Goal: Transaction & Acquisition: Purchase product/service

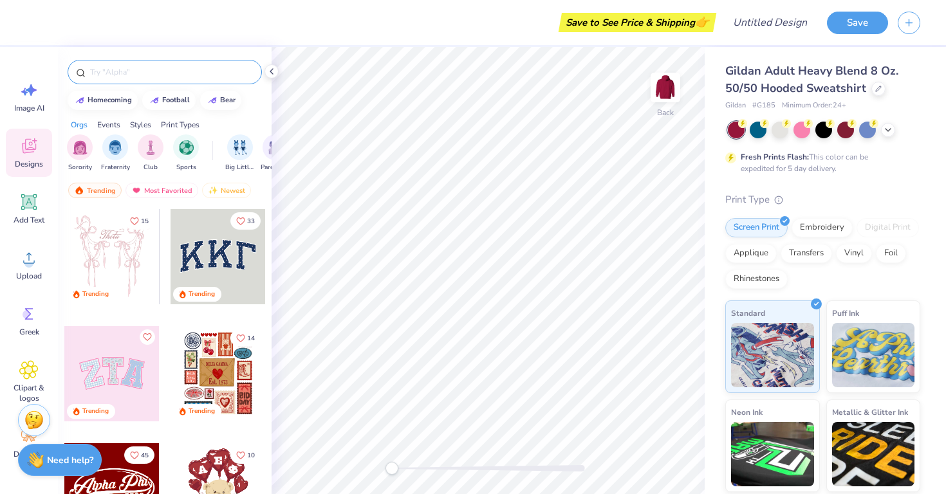
click at [126, 75] on input "text" at bounding box center [171, 72] width 165 height 13
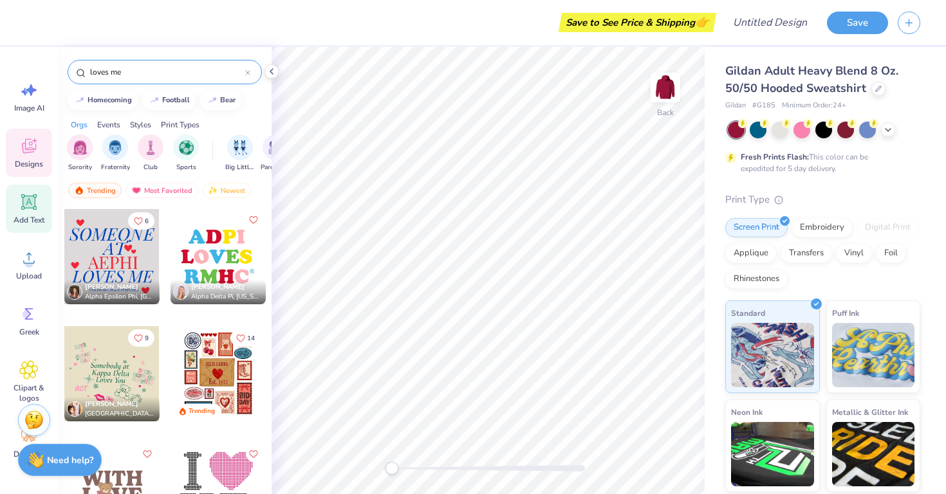
type input "loves me"
click at [31, 208] on icon at bounding box center [28, 201] width 15 height 15
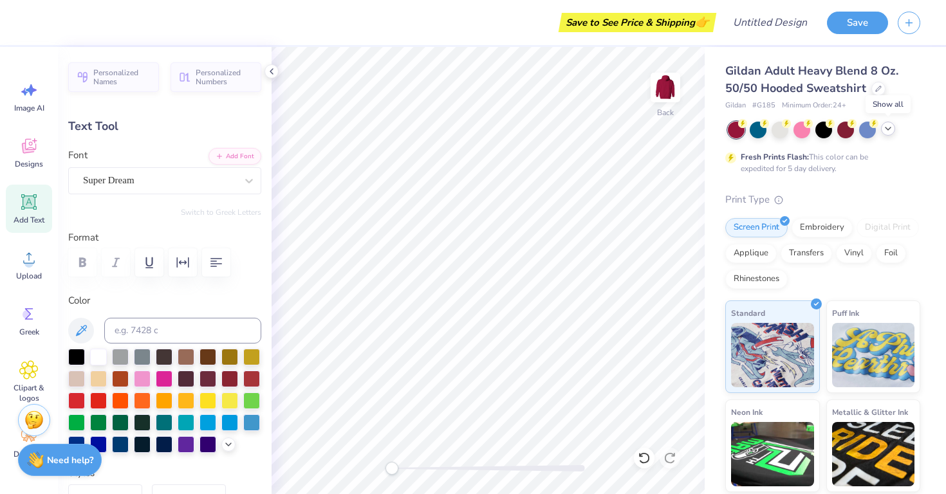
click at [888, 131] on icon at bounding box center [888, 129] width 10 height 10
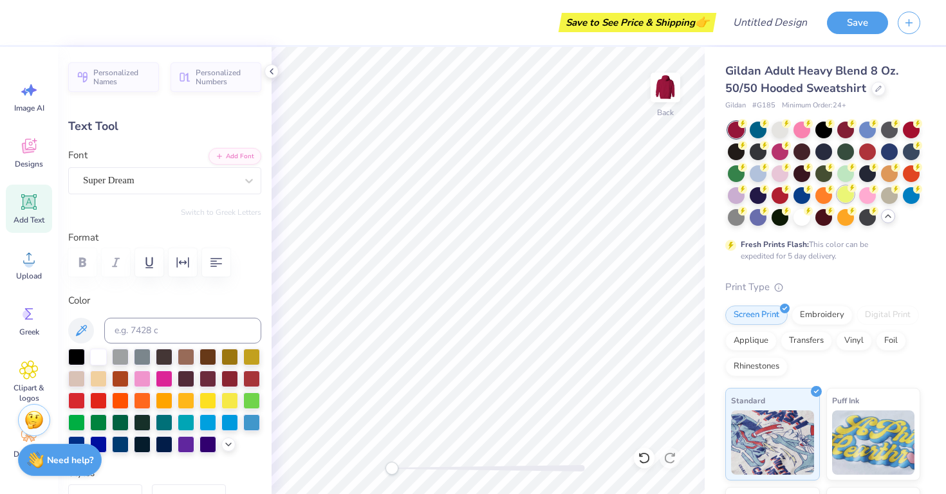
click at [843, 198] on div at bounding box center [845, 194] width 17 height 17
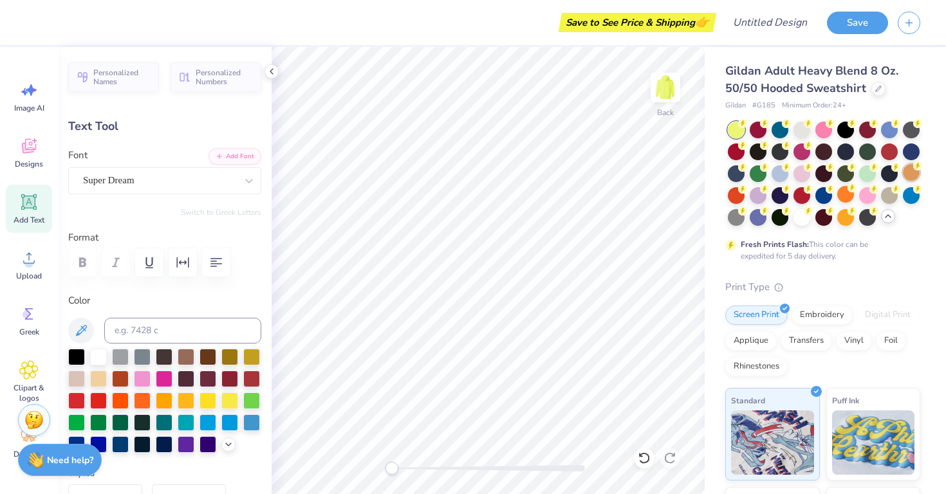
click at [909, 176] on div at bounding box center [911, 172] width 17 height 17
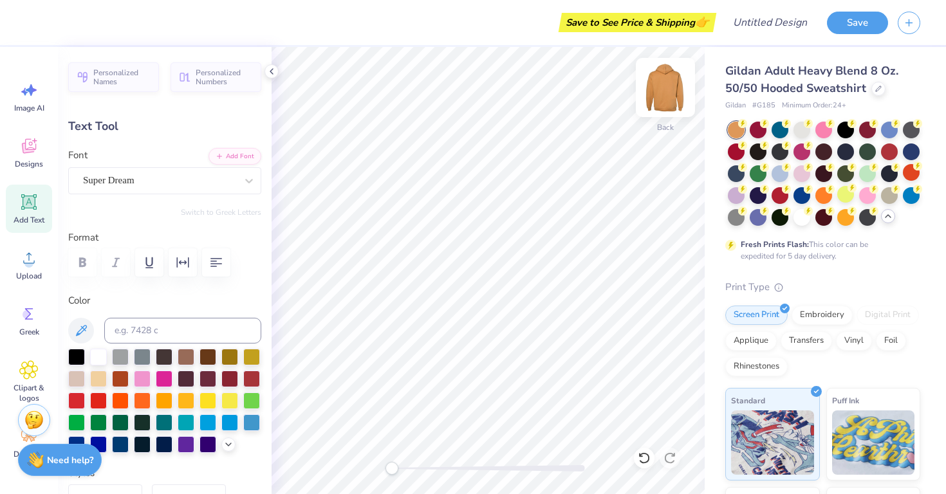
click at [669, 96] on img at bounding box center [665, 87] width 51 height 51
click at [671, 88] on img at bounding box center [665, 87] width 51 height 51
click at [669, 72] on img at bounding box center [665, 87] width 51 height 51
click at [33, 205] on icon at bounding box center [29, 202] width 12 height 12
type input "6.58"
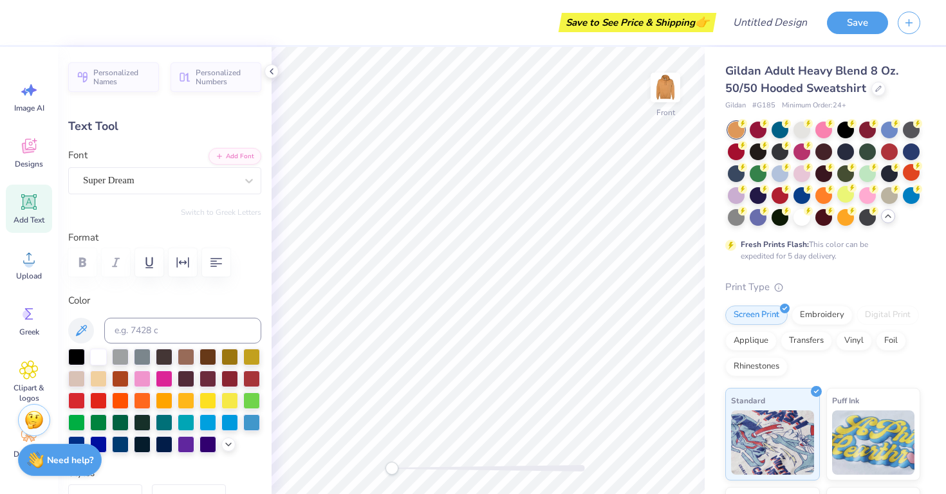
type input "1.91"
type input "15.05"
type textarea "Someone in [GEOGRAPHIC_DATA] loves"
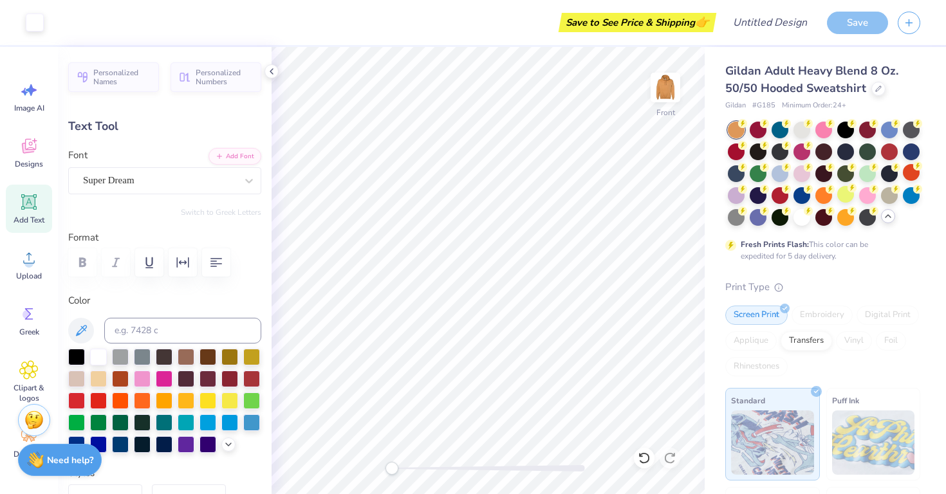
type input "15.67"
type input "1.05"
type input "15.47"
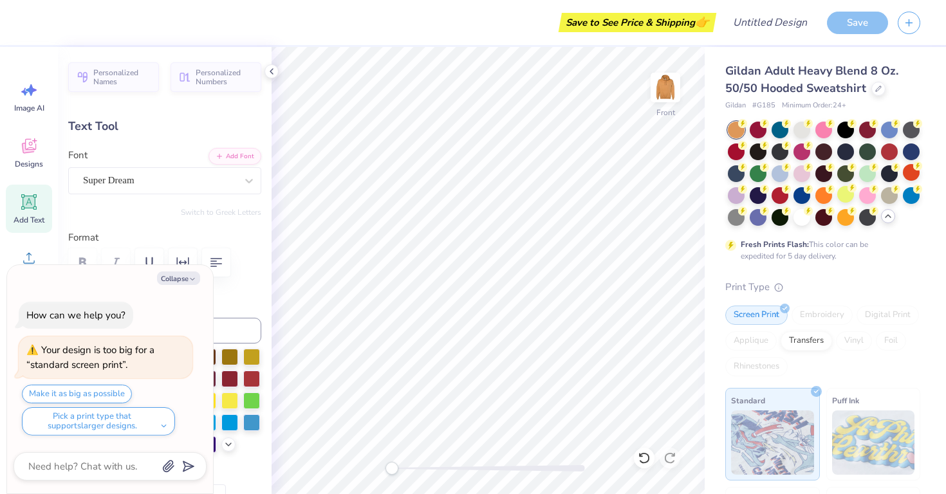
scroll to position [0, 7]
type textarea "x"
type textarea "Someone in [GEOGRAPHIC_DATA] loves"
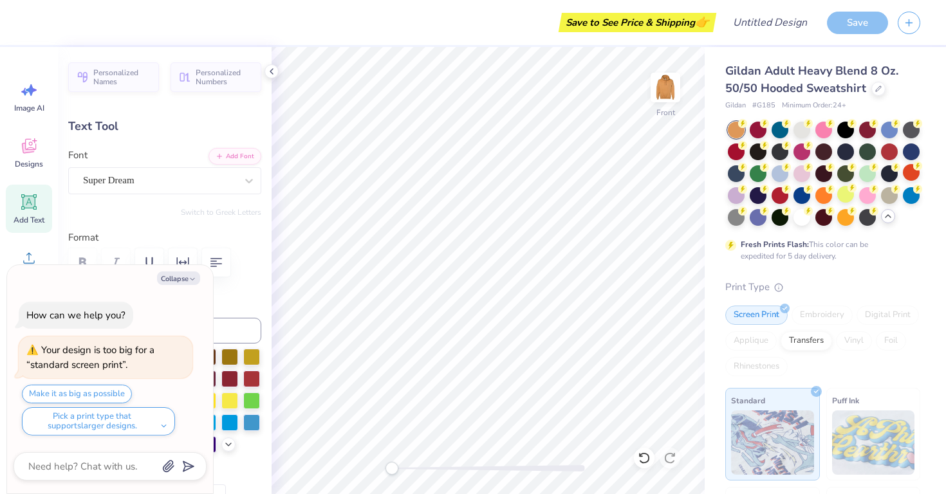
type textarea "x"
type textarea "Someone in [GEOGRAPHIC_DATA] loves"
type textarea "x"
type textarea "Someone in [GEOGRAPHIC_DATA] loves m"
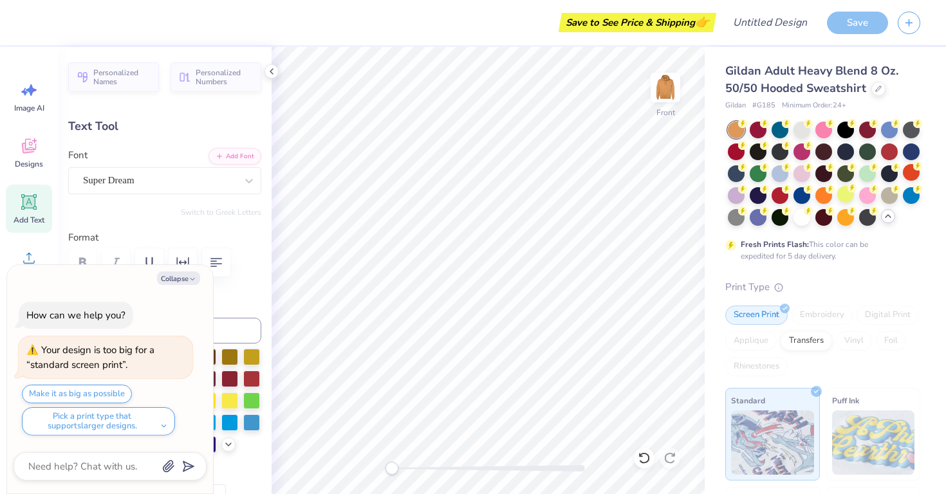
type textarea "x"
type textarea "Someone in [GEOGRAPHIC_DATA] loves me"
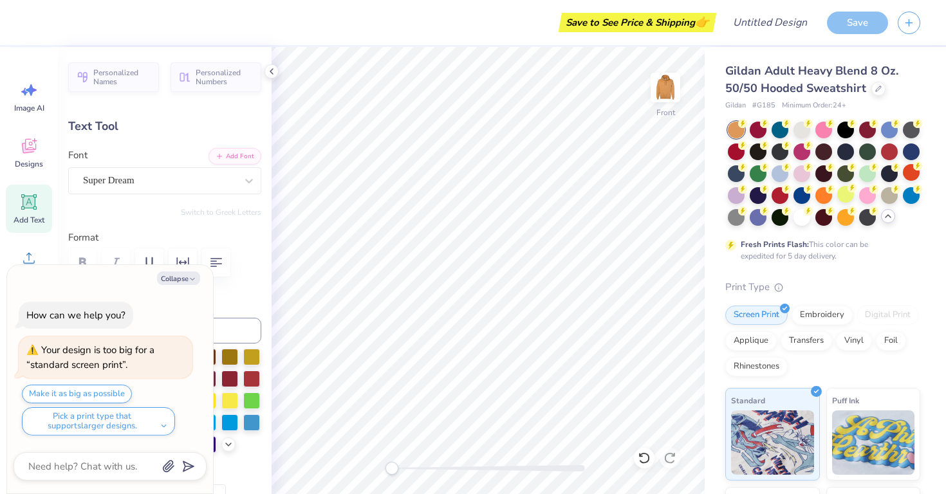
type textarea "x"
type input "6.22"
type input "3.70"
type input "14.15"
type textarea "x"
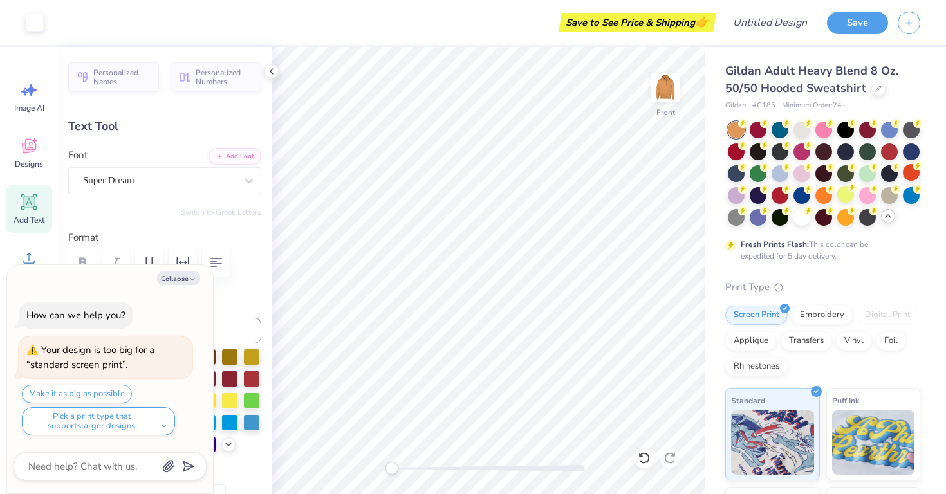
type input "8.85"
click at [190, 279] on icon "button" at bounding box center [193, 279] width 8 height 8
type textarea "x"
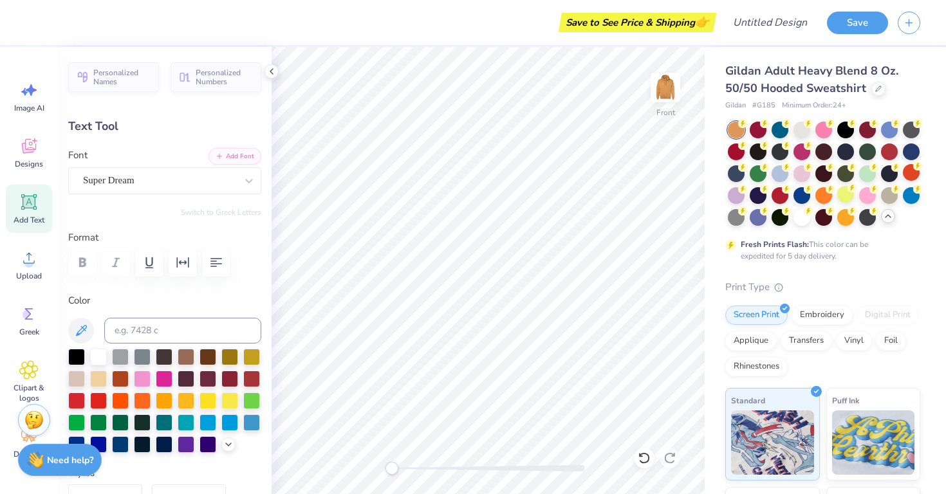
type input "9.30"
type input "5.53"
type input "7.12"
type input "12.46"
type input "7.41"
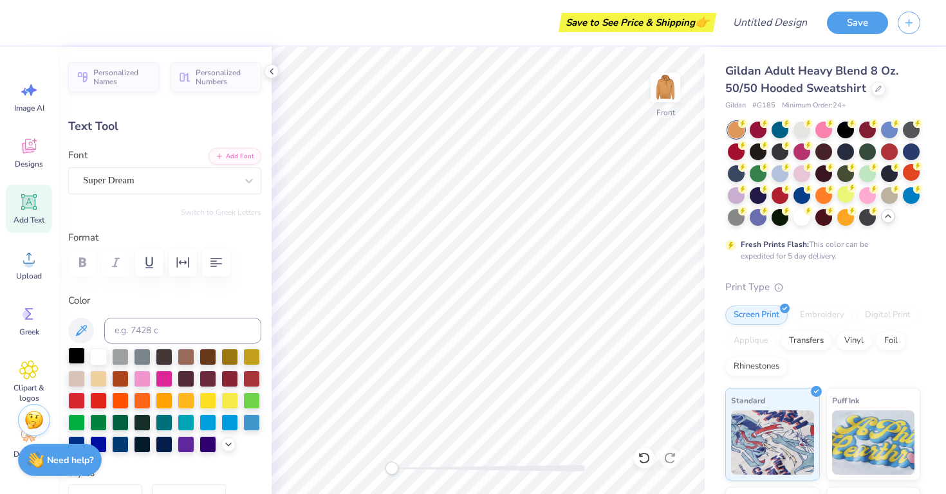
click at [80, 358] on div at bounding box center [76, 355] width 17 height 17
click at [192, 355] on div at bounding box center [186, 355] width 17 height 17
click at [250, 362] on div at bounding box center [251, 355] width 17 height 17
click at [75, 360] on div at bounding box center [76, 355] width 17 height 17
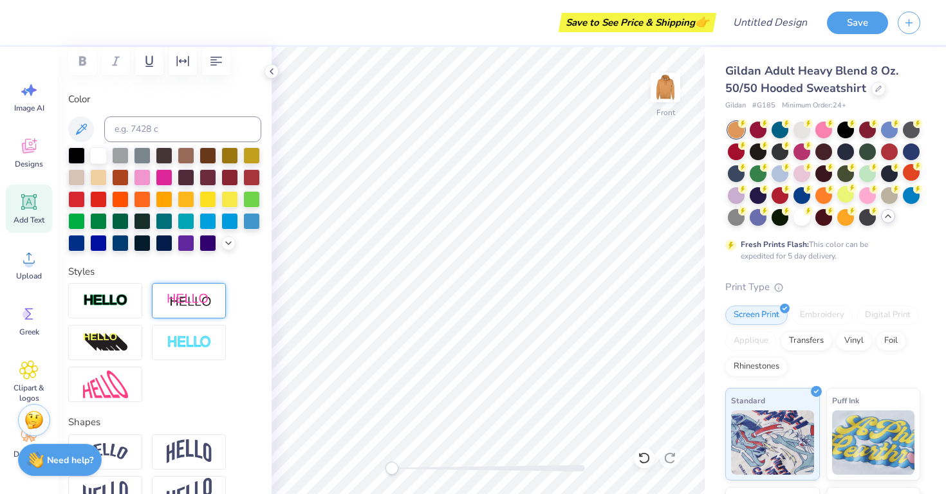
scroll to position [205, 0]
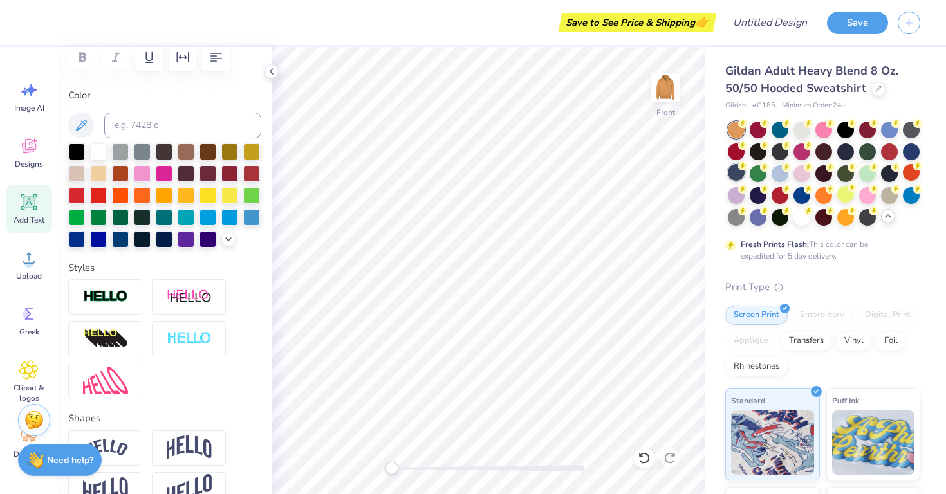
click at [743, 172] on div at bounding box center [736, 172] width 17 height 17
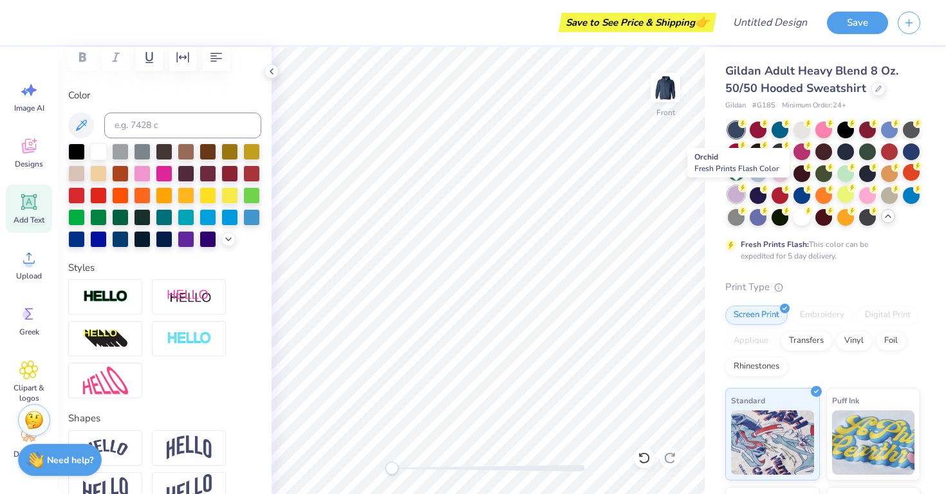
click at [741, 194] on div at bounding box center [736, 194] width 17 height 17
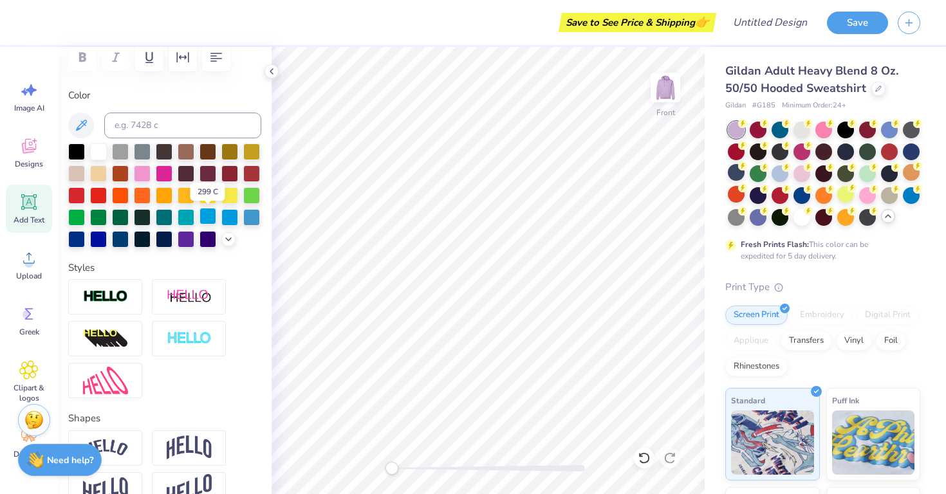
click at [209, 220] on div at bounding box center [207, 216] width 17 height 17
click at [236, 221] on div at bounding box center [229, 216] width 17 height 17
click at [227, 198] on div at bounding box center [229, 194] width 17 height 17
click at [763, 154] on div at bounding box center [758, 150] width 17 height 17
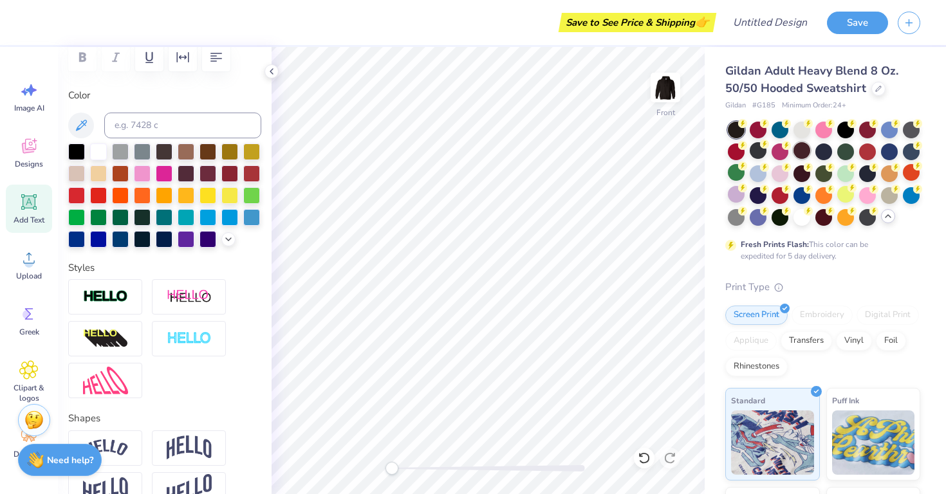
click at [802, 153] on div at bounding box center [801, 150] width 17 height 17
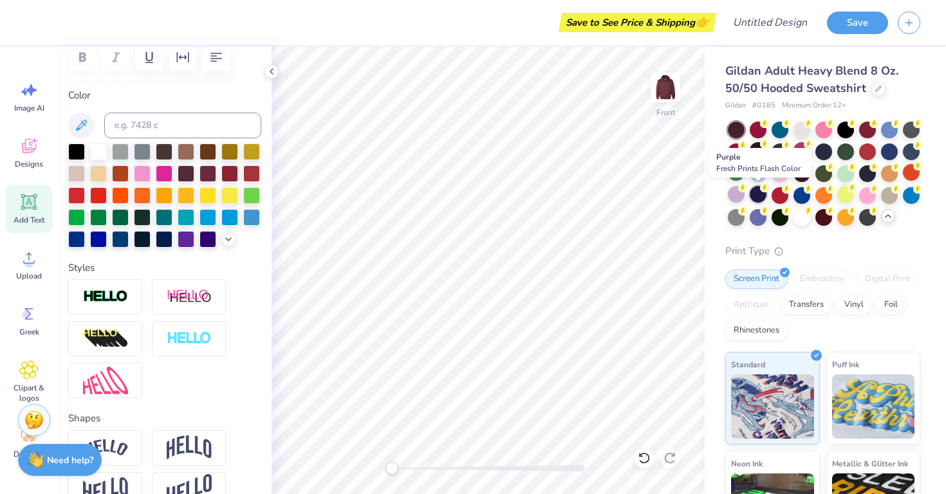
click at [761, 198] on div at bounding box center [758, 194] width 17 height 17
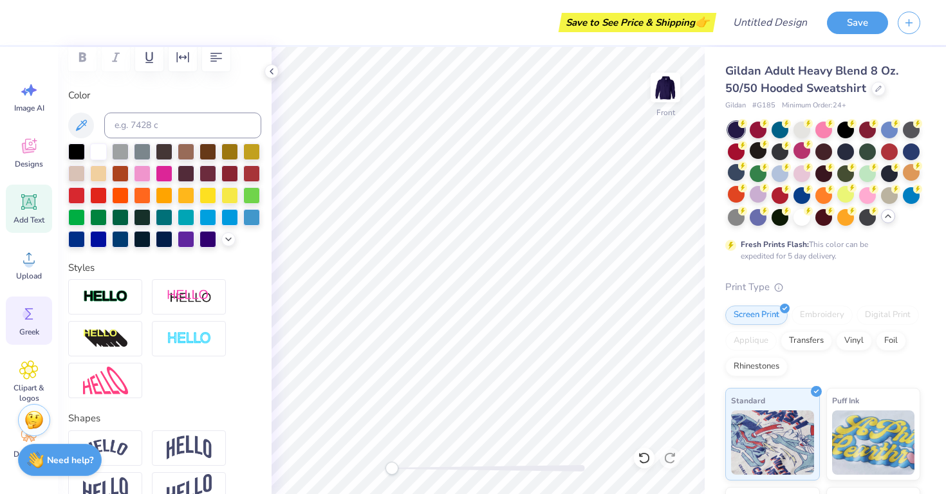
scroll to position [32, 0]
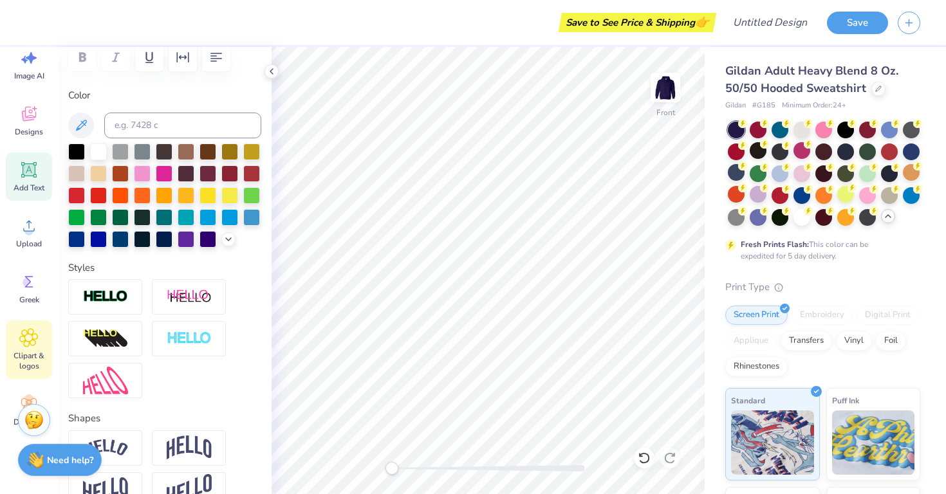
click at [33, 342] on icon at bounding box center [28, 337] width 19 height 19
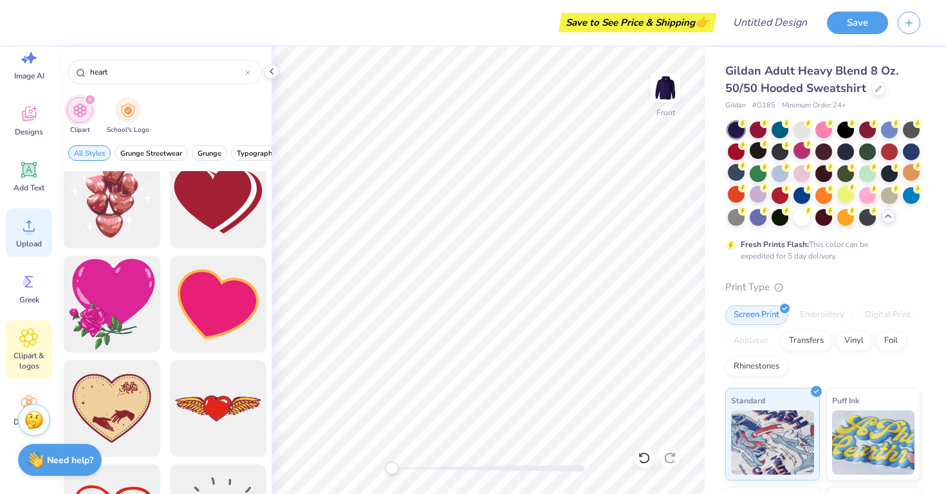
scroll to position [441, 0]
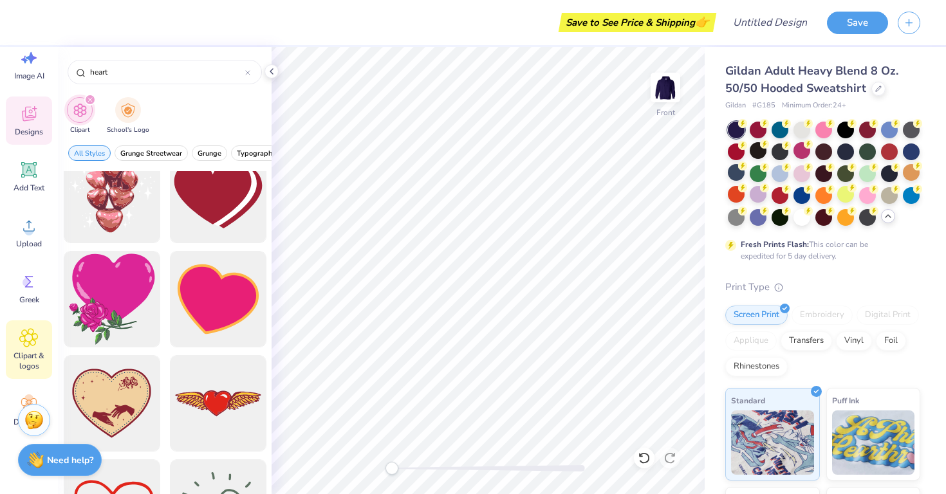
type input "heart"
click at [30, 132] on span "Designs" at bounding box center [29, 132] width 28 height 10
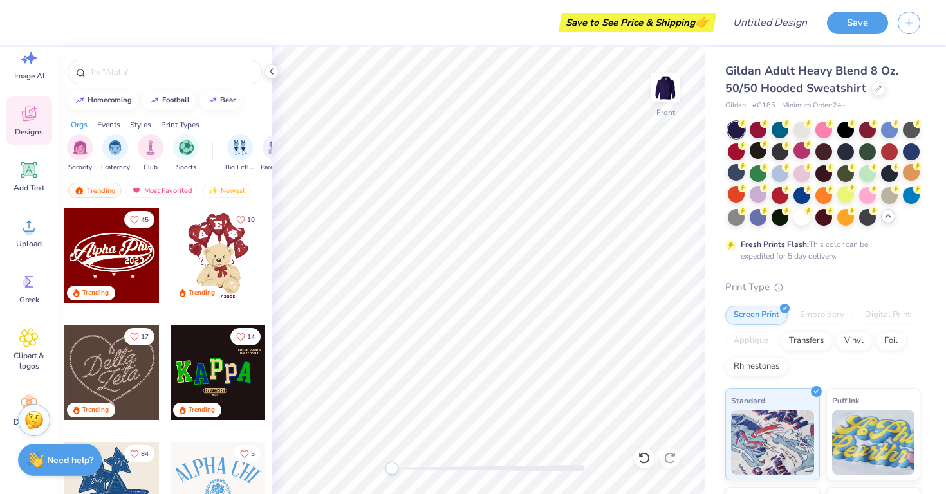
scroll to position [239, 0]
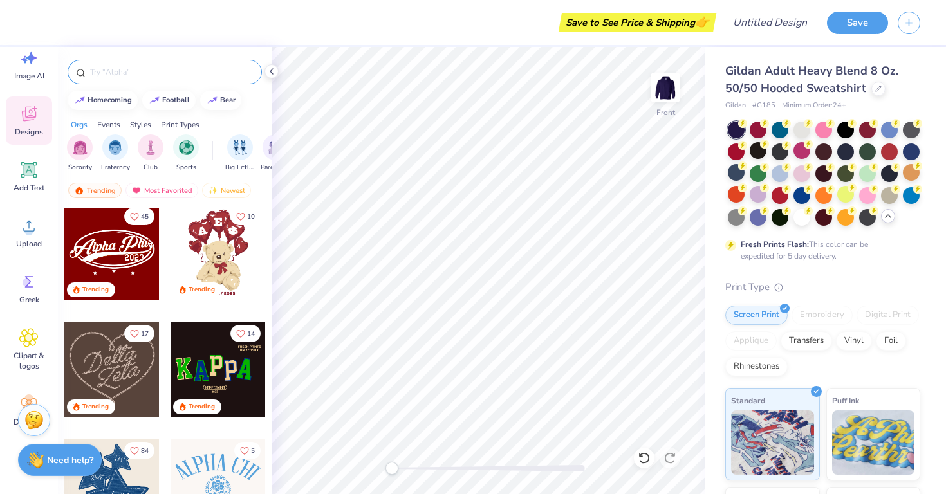
click at [160, 61] on div at bounding box center [165, 72] width 194 height 24
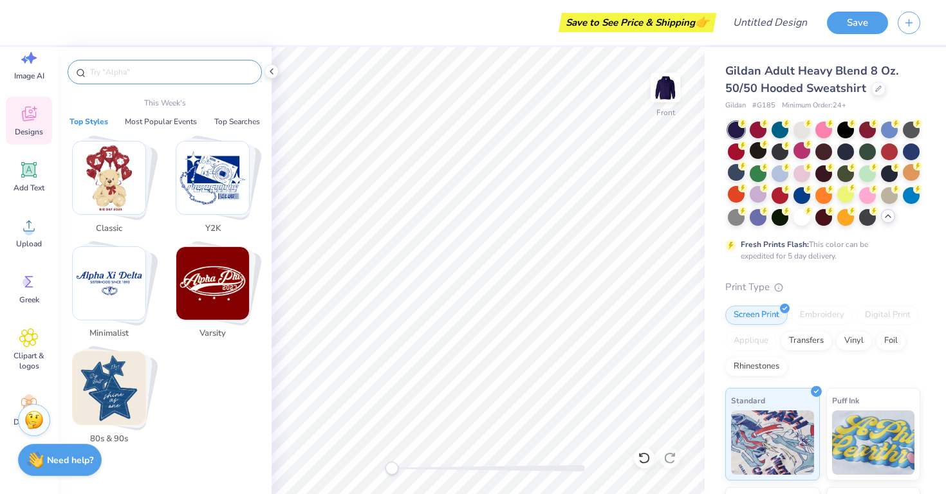
click at [159, 72] on input "text" at bounding box center [171, 72] width 165 height 13
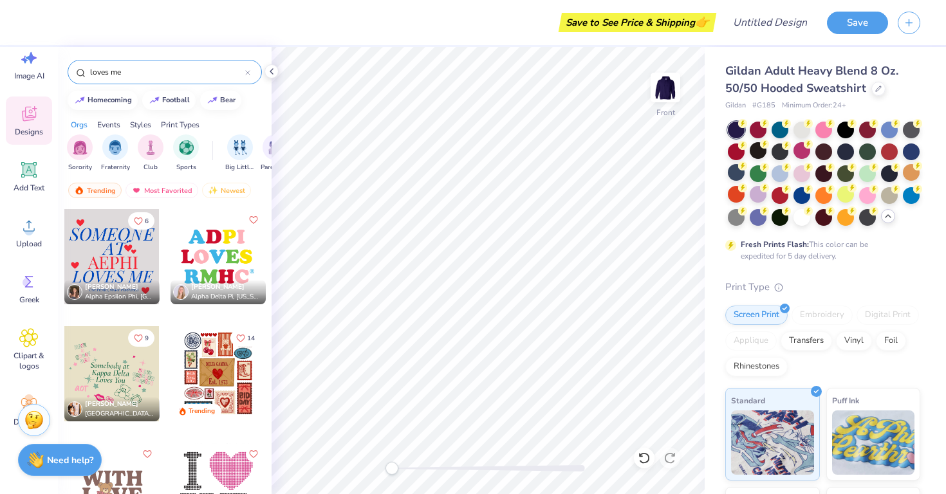
type input "loves me"
click at [118, 263] on div at bounding box center [111, 256] width 95 height 95
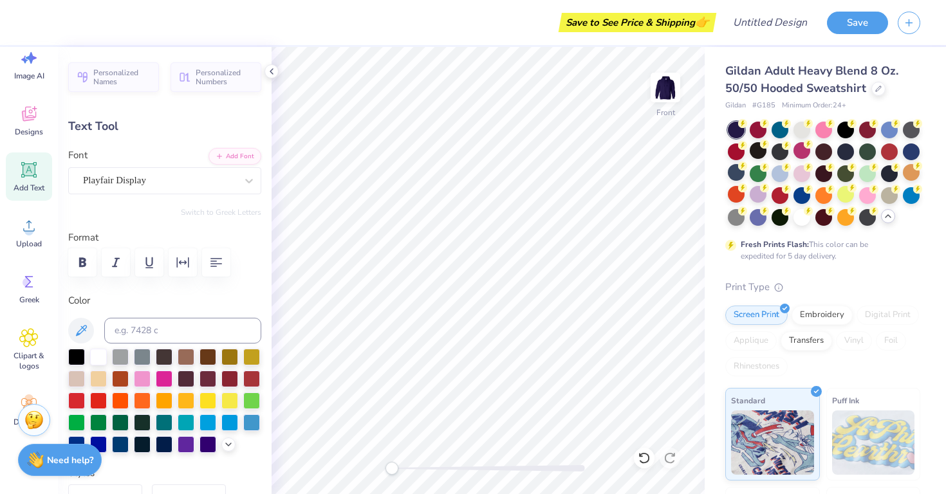
type textarea "[GEOGRAPHIC_DATA]"
type input "3.60"
type input "1.92"
type input "10.48"
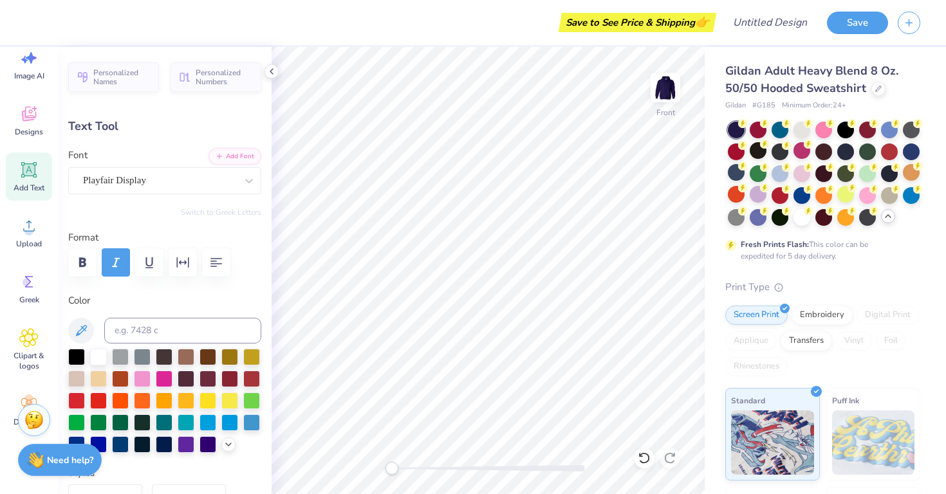
type textarea "in"
type input "10.93"
type input "2.29"
click at [831, 149] on div at bounding box center [823, 150] width 17 height 17
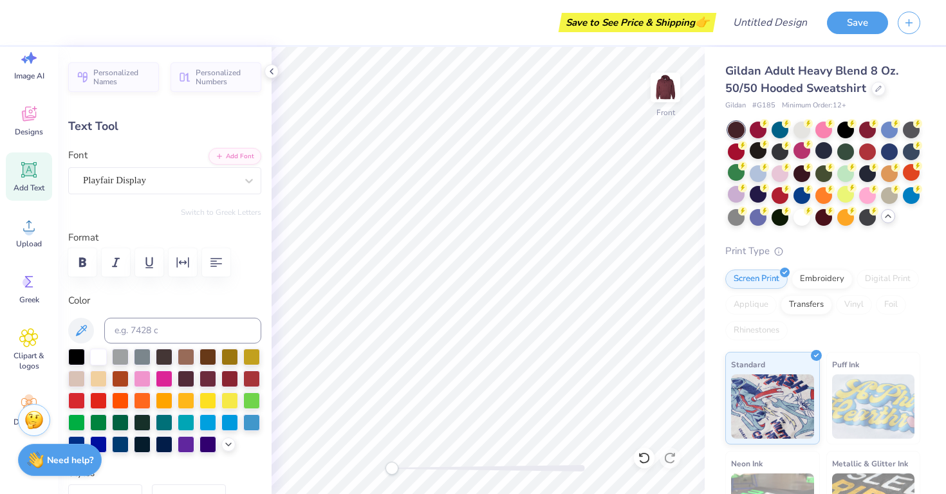
type input "12.26"
click at [801, 177] on div at bounding box center [801, 172] width 17 height 17
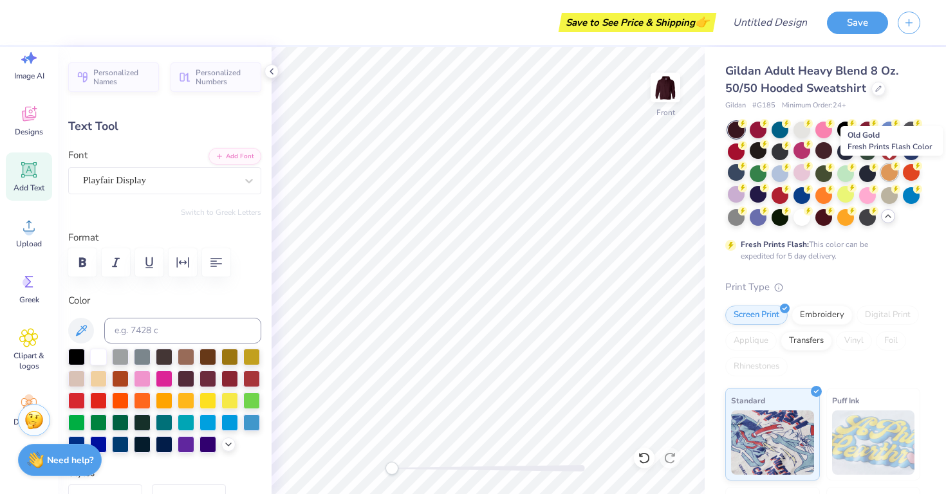
click at [887, 179] on div at bounding box center [889, 172] width 17 height 17
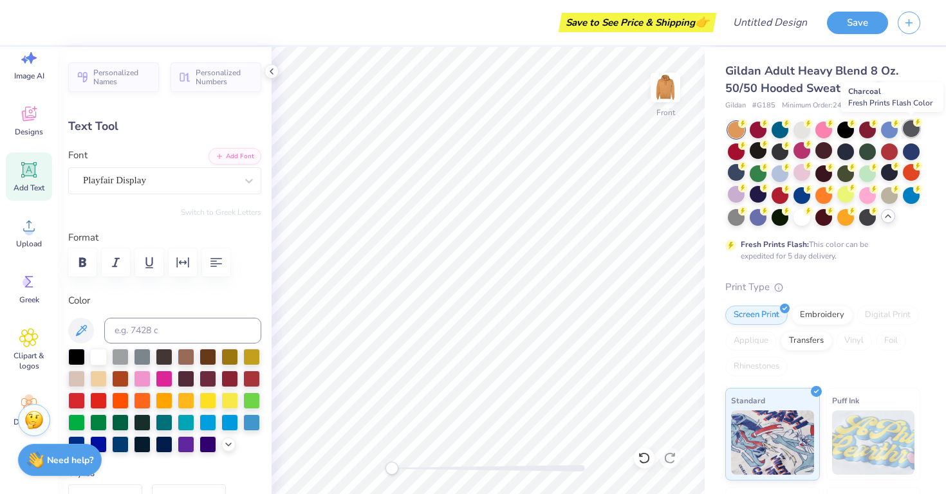
click at [912, 129] on div at bounding box center [911, 128] width 17 height 17
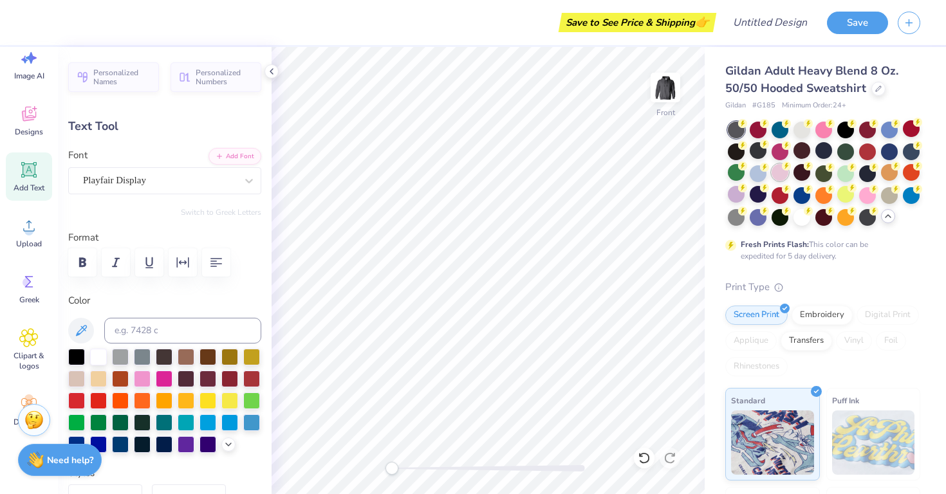
click at [782, 171] on div at bounding box center [780, 172] width 17 height 17
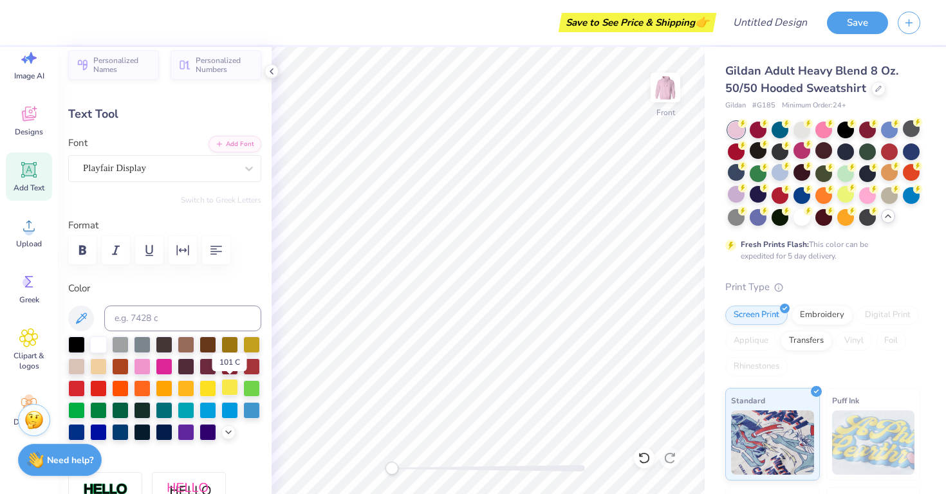
scroll to position [13, 0]
click at [230, 429] on icon at bounding box center [228, 430] width 10 height 10
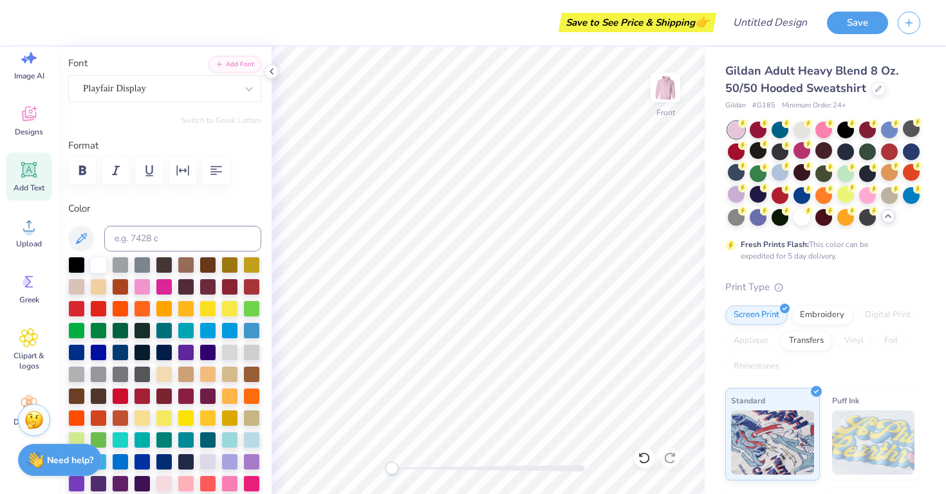
scroll to position [97, 0]
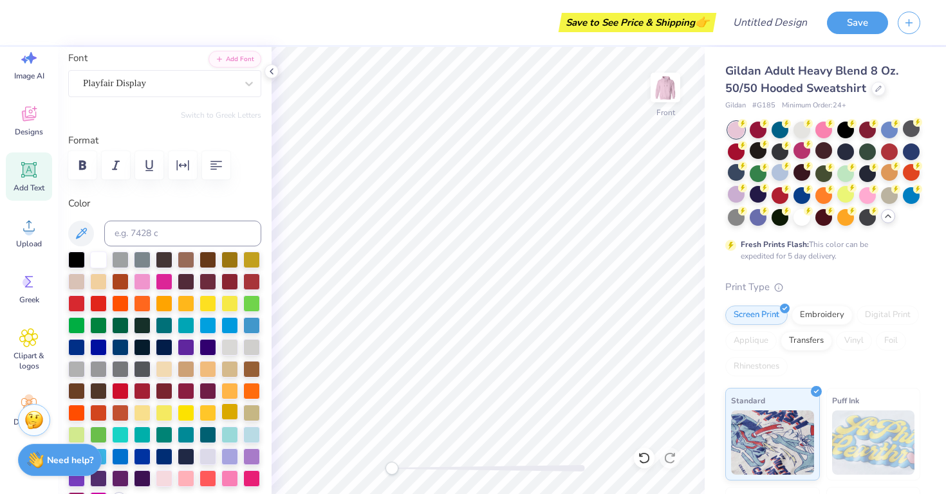
click at [232, 417] on div at bounding box center [229, 411] width 17 height 17
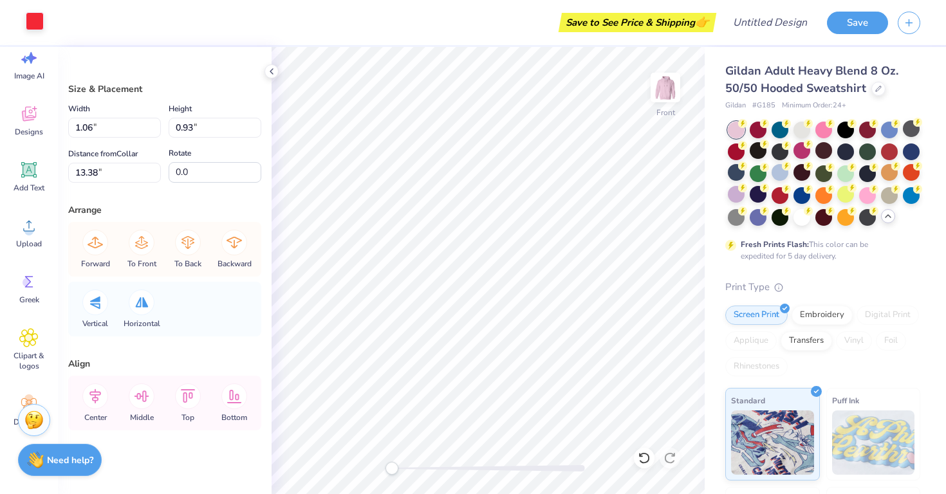
click at [30, 21] on div at bounding box center [35, 21] width 18 height 18
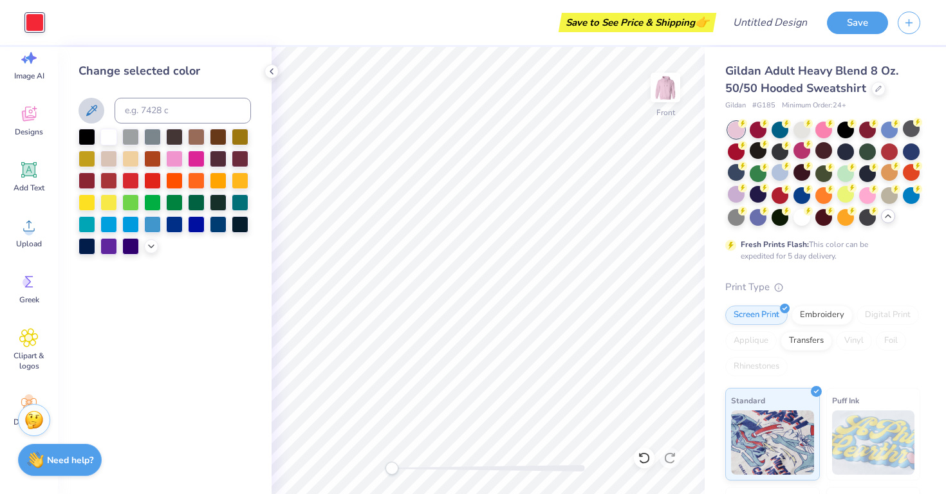
click at [95, 111] on icon at bounding box center [91, 110] width 11 height 11
click at [93, 110] on icon at bounding box center [91, 110] width 15 height 15
click at [89, 164] on div at bounding box center [87, 157] width 17 height 17
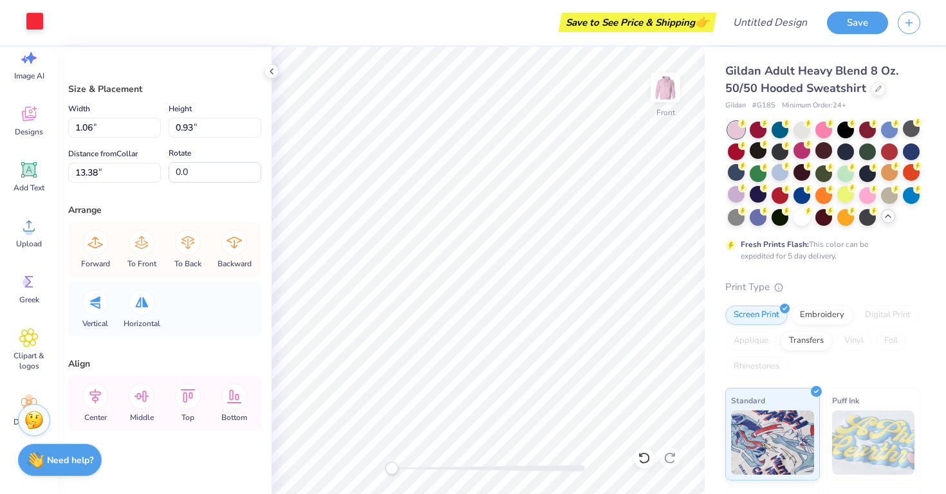
click at [44, 27] on div at bounding box center [35, 21] width 18 height 18
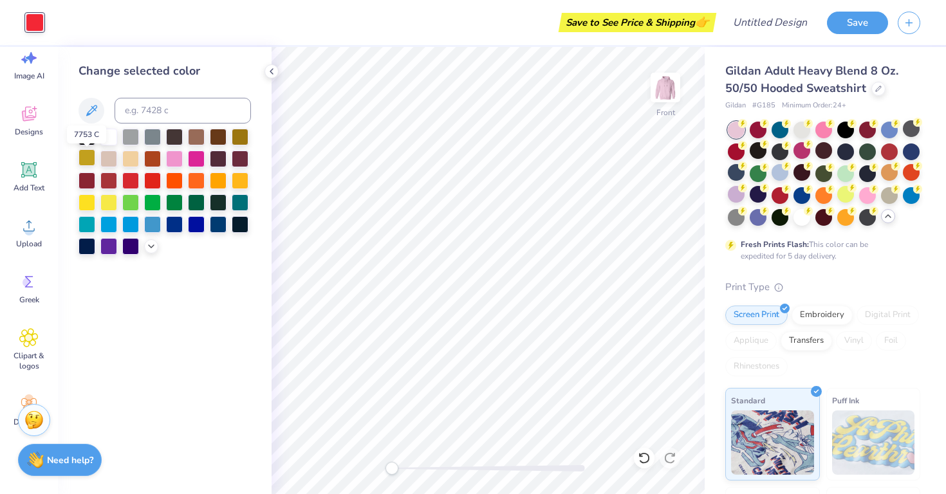
click at [90, 160] on div at bounding box center [87, 157] width 17 height 17
click at [81, 136] on div at bounding box center [87, 135] width 17 height 17
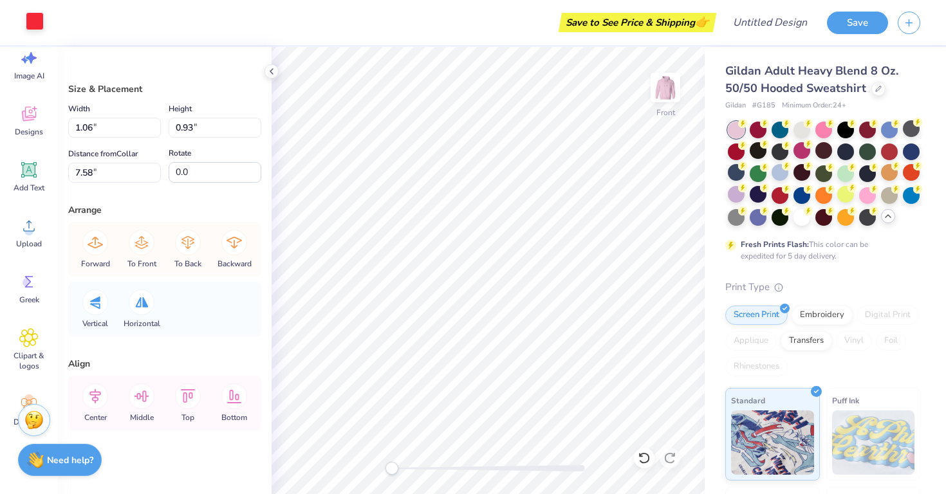
click at [42, 28] on div at bounding box center [35, 21] width 18 height 18
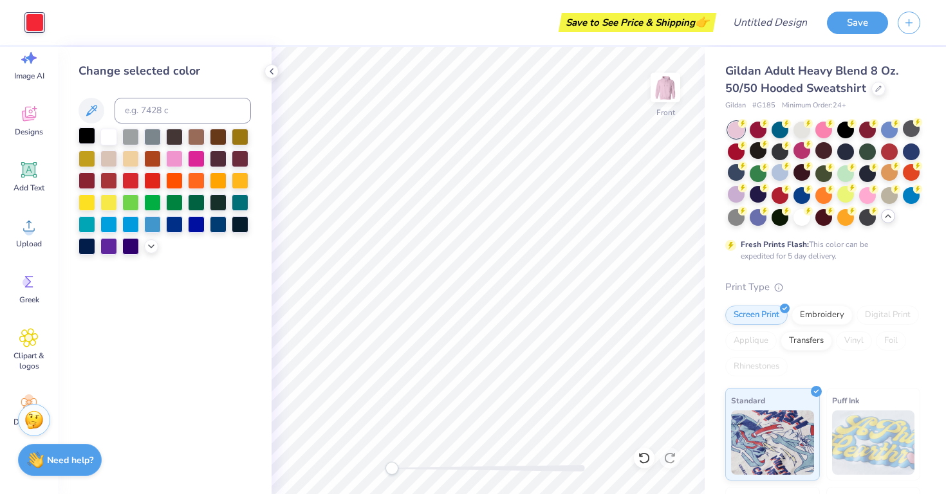
click at [89, 139] on div at bounding box center [87, 135] width 17 height 17
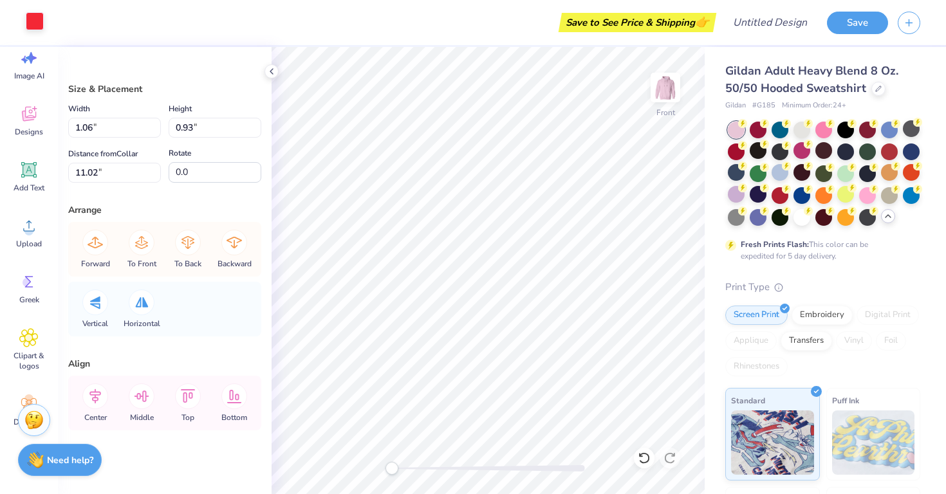
click at [30, 23] on div at bounding box center [35, 21] width 18 height 18
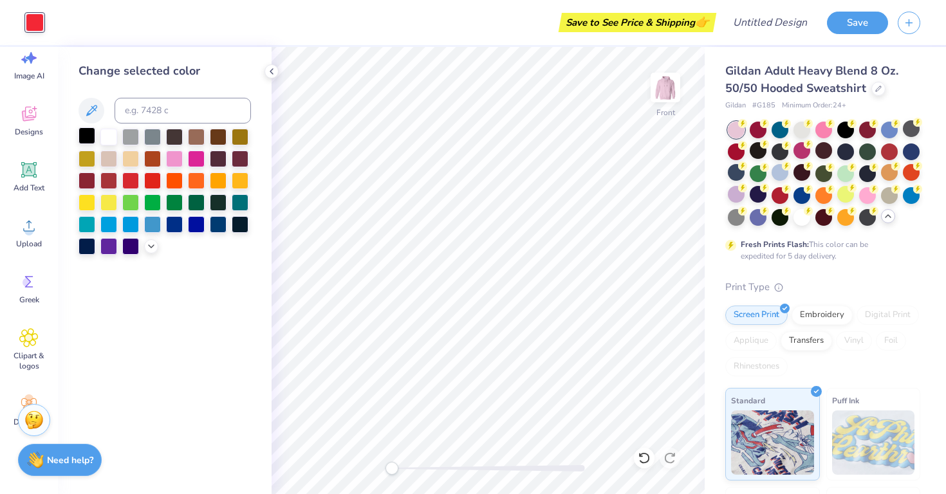
click at [90, 142] on div at bounding box center [87, 135] width 17 height 17
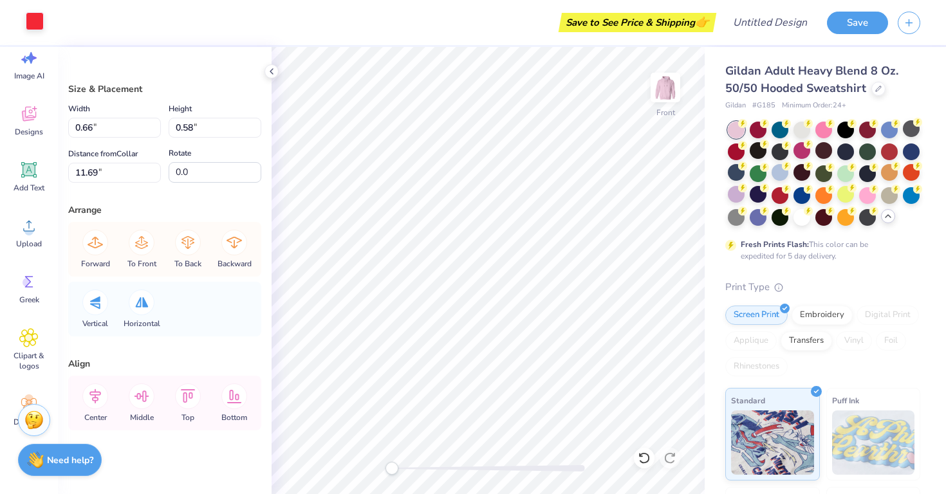
click at [34, 22] on div at bounding box center [35, 21] width 18 height 18
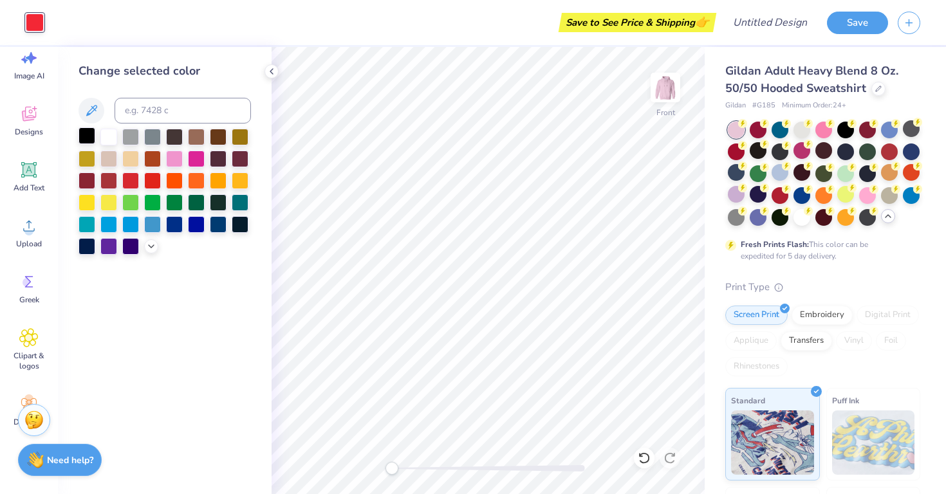
click at [89, 138] on div at bounding box center [87, 135] width 17 height 17
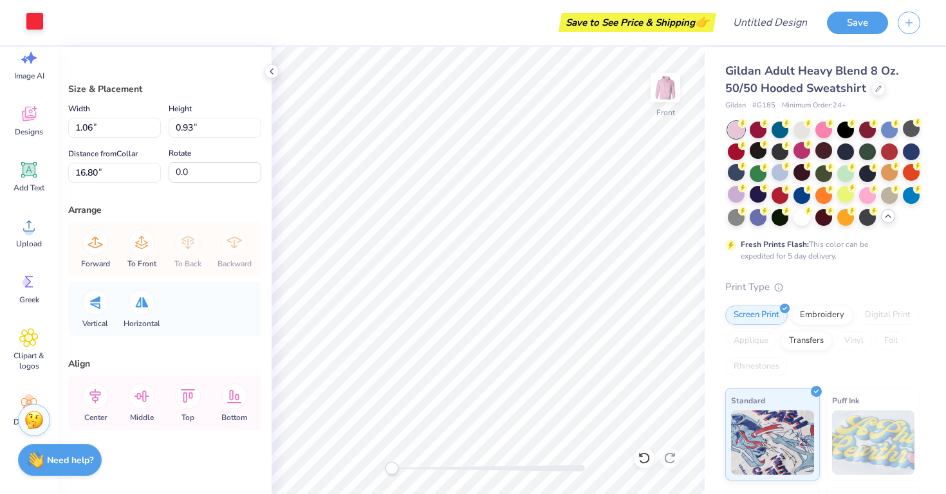
click at [32, 24] on div at bounding box center [35, 21] width 18 height 18
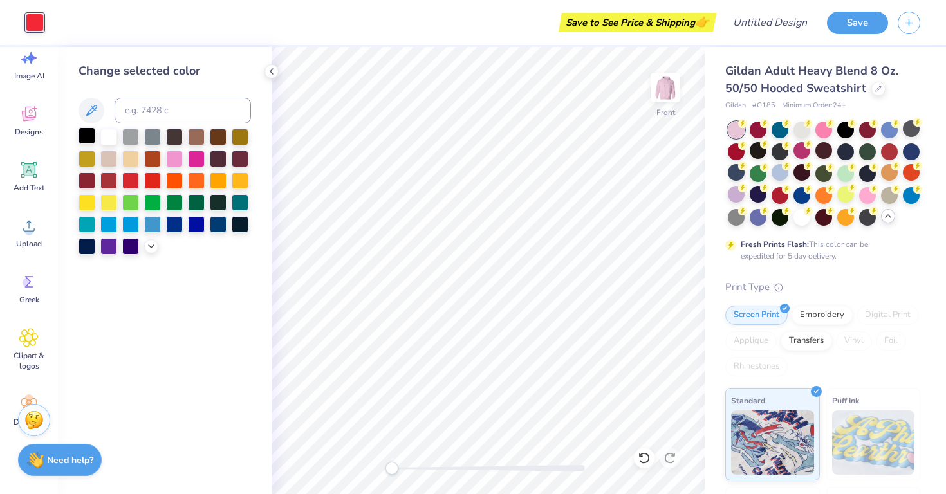
click at [91, 138] on div at bounding box center [87, 135] width 17 height 17
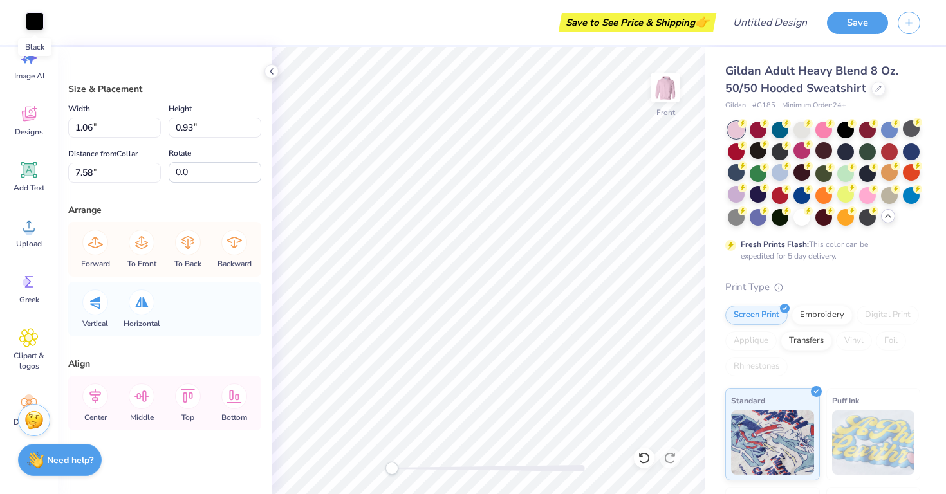
click at [38, 27] on div at bounding box center [35, 21] width 18 height 18
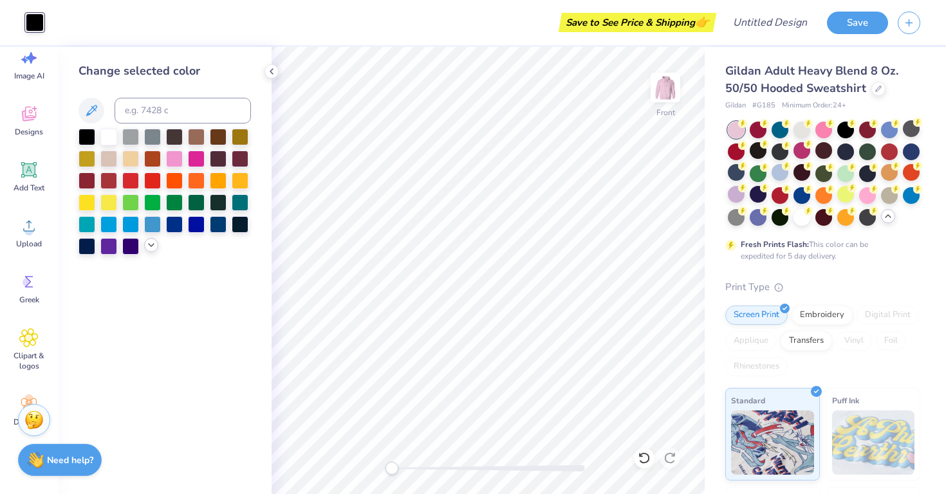
click at [150, 250] on icon at bounding box center [151, 245] width 10 height 10
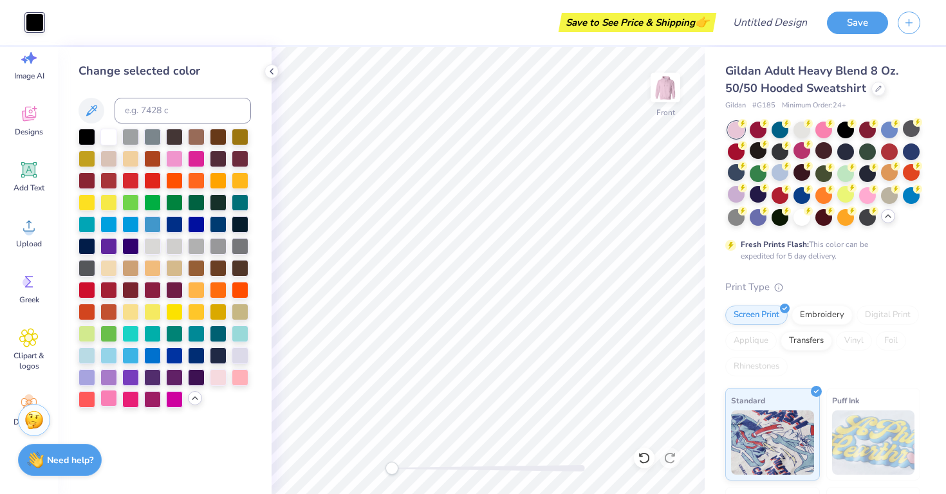
click at [109, 400] on div at bounding box center [108, 398] width 17 height 17
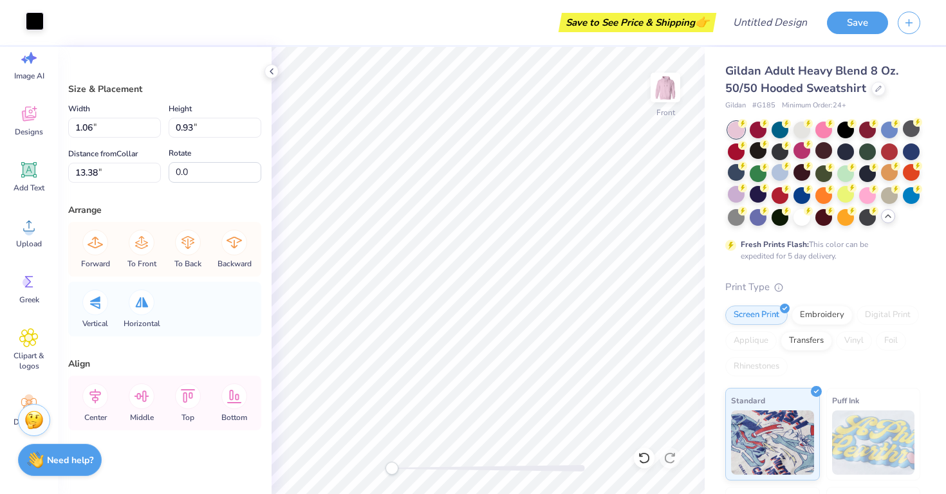
click at [39, 23] on div at bounding box center [35, 21] width 18 height 18
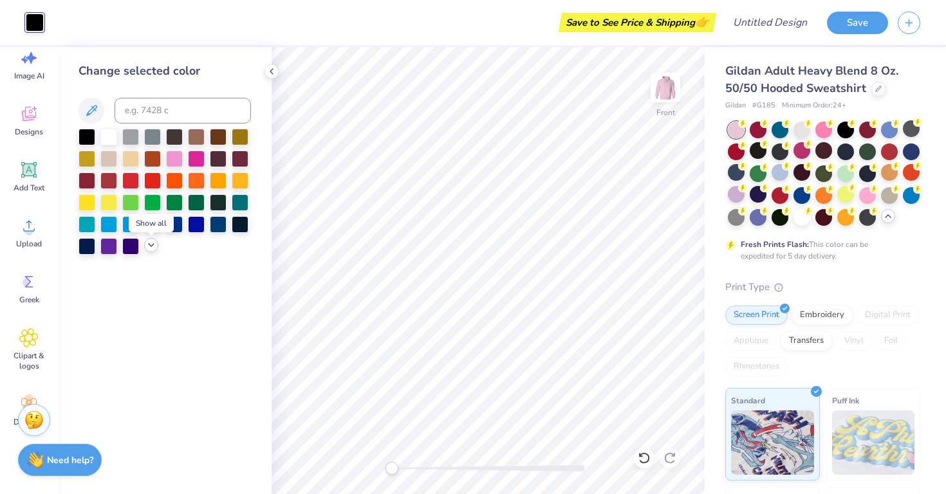
click at [151, 249] on icon at bounding box center [151, 245] width 10 height 10
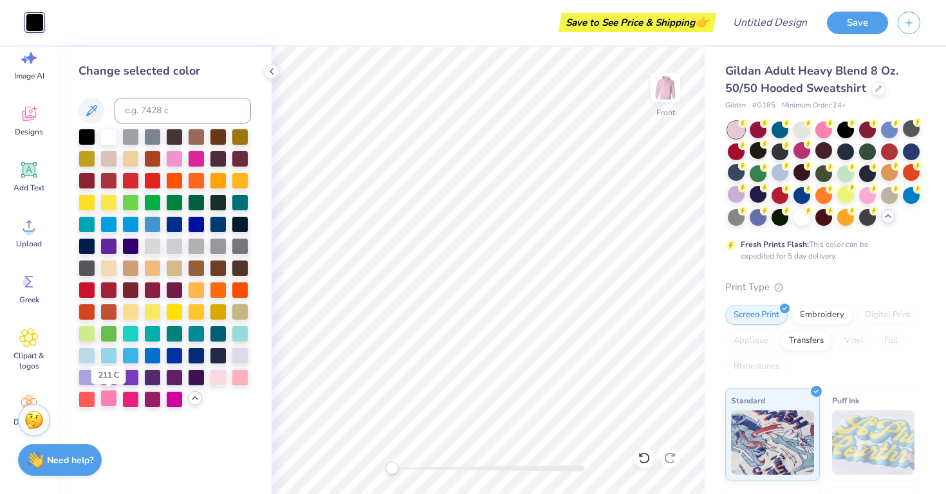
click at [111, 401] on div at bounding box center [108, 398] width 17 height 17
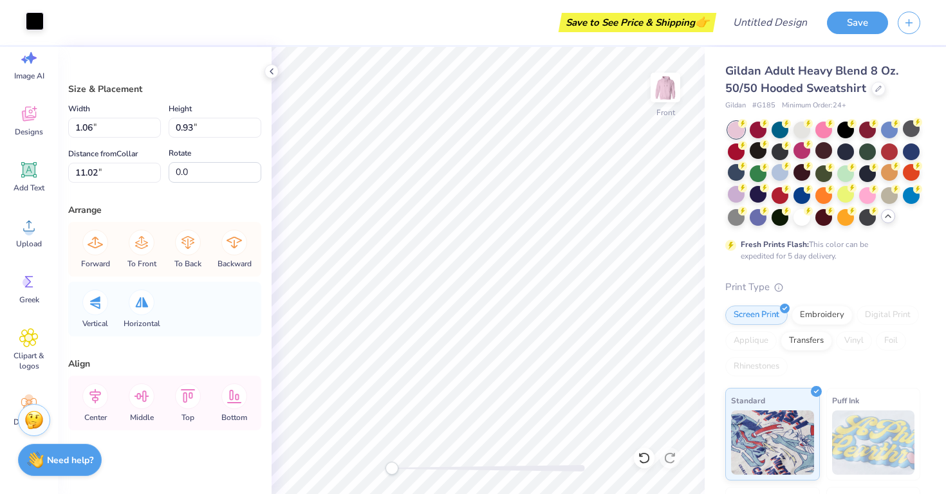
click at [39, 30] on div at bounding box center [35, 21] width 18 height 18
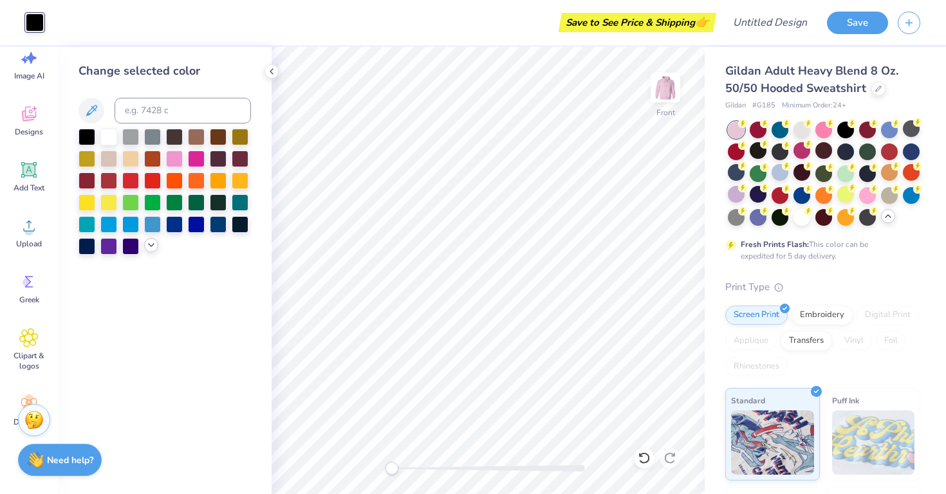
click at [147, 249] on icon at bounding box center [151, 245] width 10 height 10
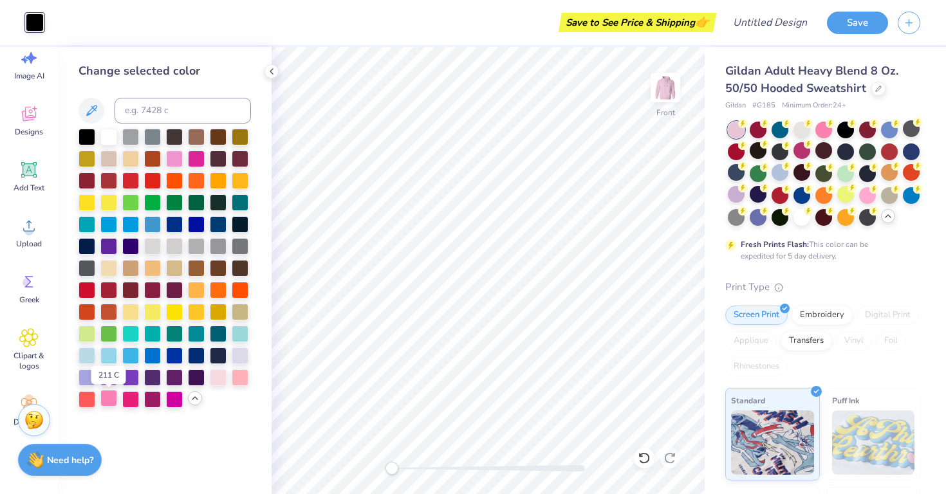
click at [113, 399] on div at bounding box center [108, 398] width 17 height 17
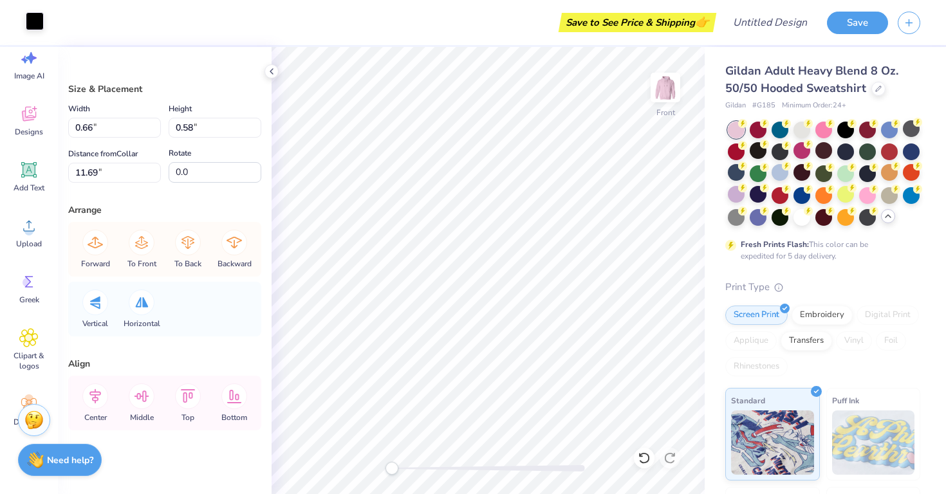
click at [38, 23] on div at bounding box center [35, 21] width 18 height 18
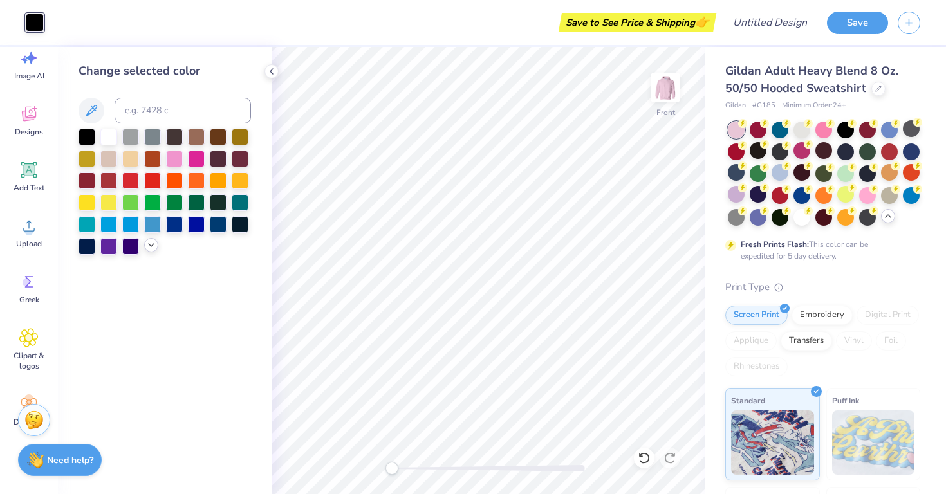
click at [153, 250] on icon at bounding box center [151, 245] width 10 height 10
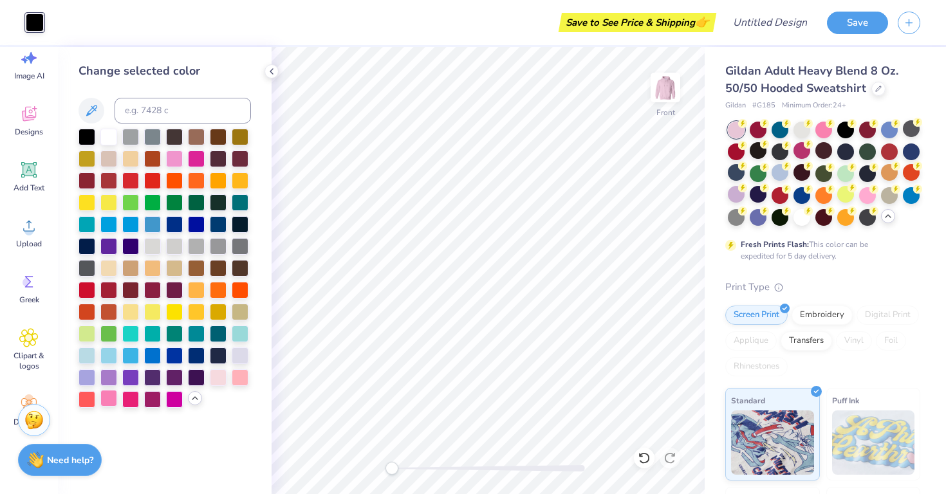
click at [107, 405] on div at bounding box center [108, 398] width 17 height 17
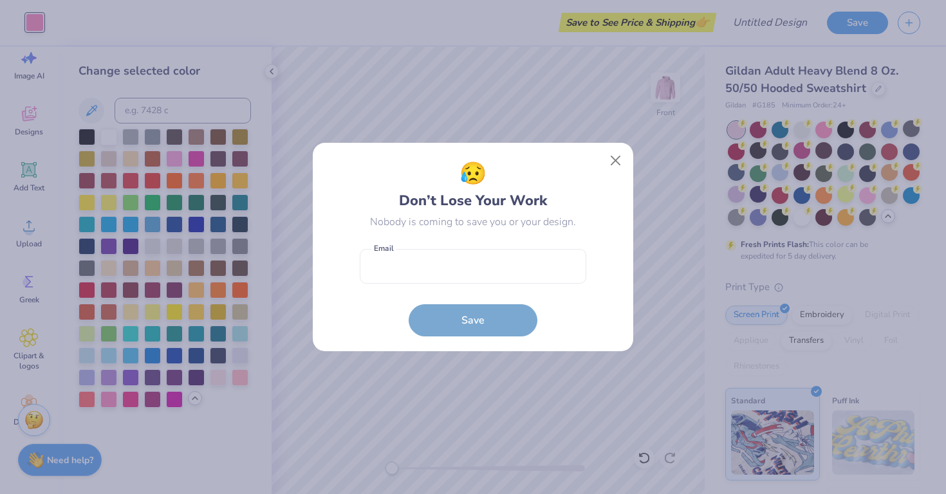
click at [545, 337] on div "😥 Don’t Lose Your Work Nobody is coming to save you or your design. Email is a …" at bounding box center [473, 247] width 320 height 208
click at [620, 160] on button "Close" at bounding box center [616, 161] width 24 height 24
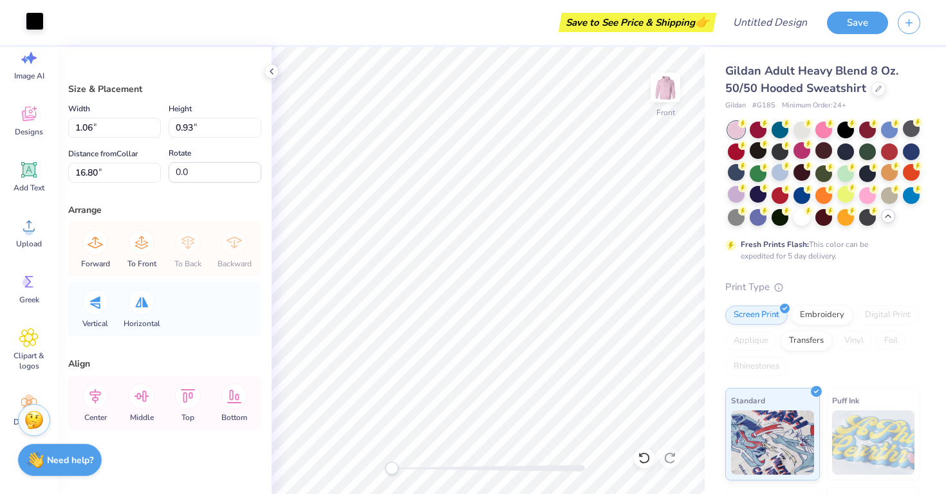
click at [43, 26] on div at bounding box center [35, 21] width 18 height 18
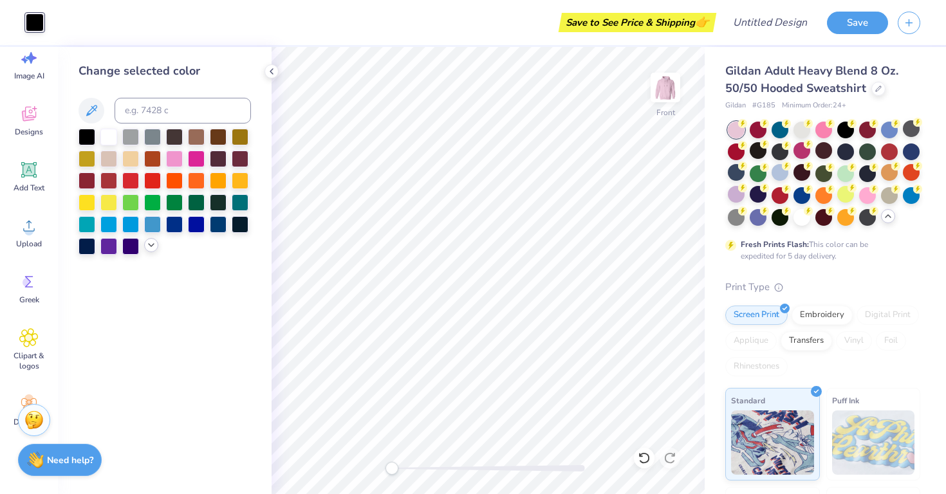
click at [151, 247] on icon at bounding box center [151, 245] width 10 height 10
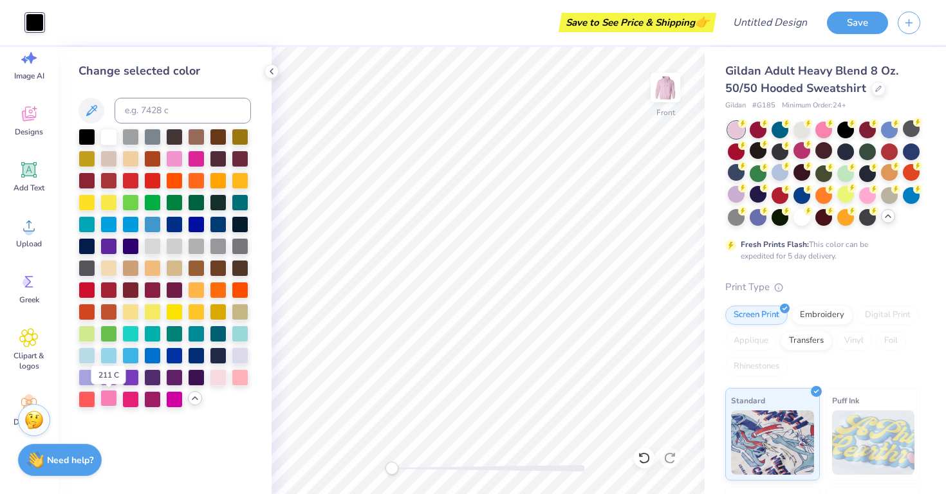
click at [108, 405] on div at bounding box center [108, 398] width 17 height 17
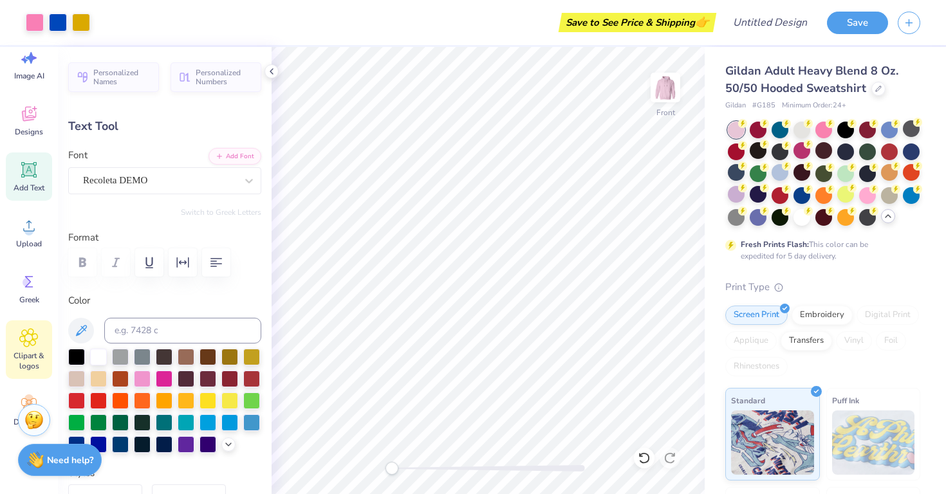
click at [31, 353] on span "Clipart & logos" at bounding box center [29, 361] width 42 height 21
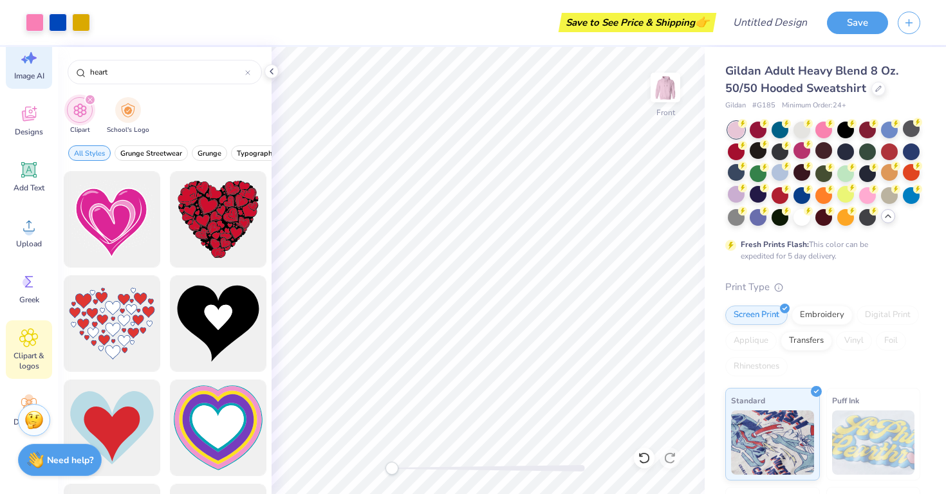
drag, startPoint x: 140, startPoint y: 77, endPoint x: 48, endPoint y: 65, distance: 92.7
click at [48, 65] on div "Art colors Save to See Price & Shipping 👉 Design Title Save Image AI Designs Ad…" at bounding box center [473, 247] width 946 height 494
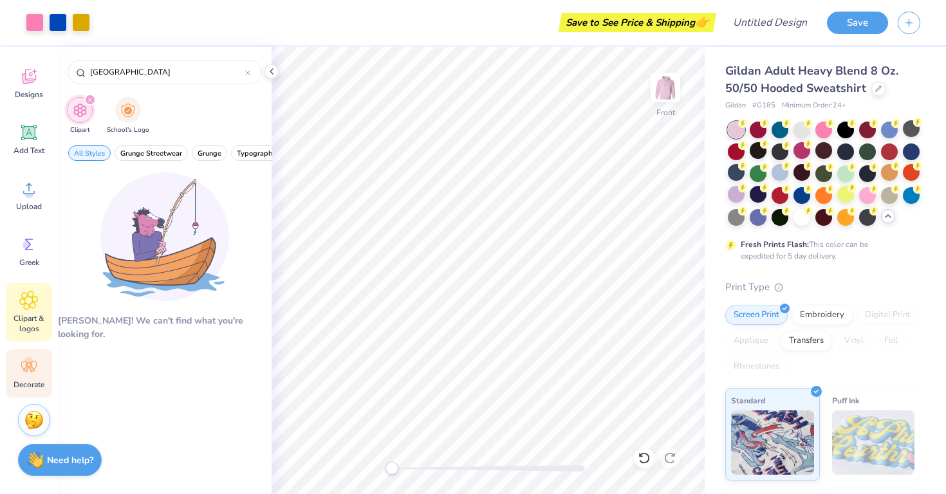
scroll to position [69, 0]
type input "[GEOGRAPHIC_DATA]"
click at [32, 391] on div "Decorate" at bounding box center [29, 373] width 46 height 48
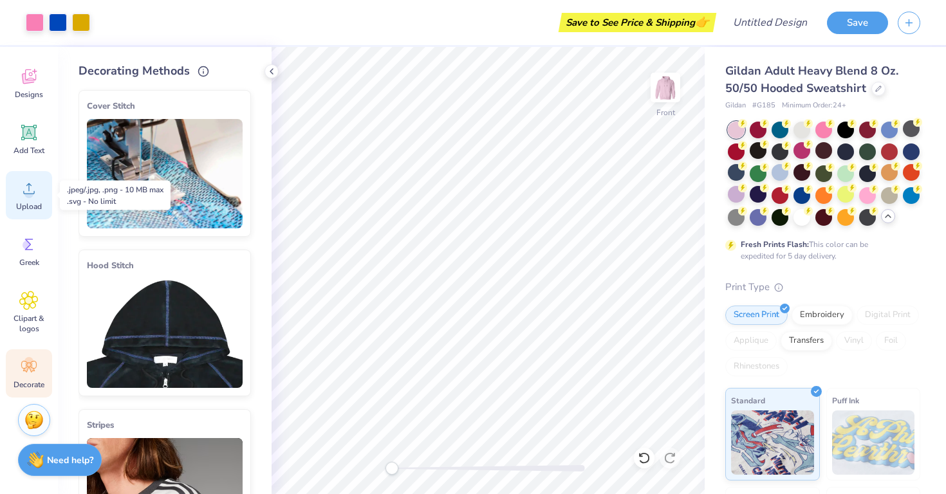
click at [34, 200] on div "Upload" at bounding box center [29, 195] width 46 height 48
click at [24, 208] on span "Upload" at bounding box center [29, 206] width 26 height 10
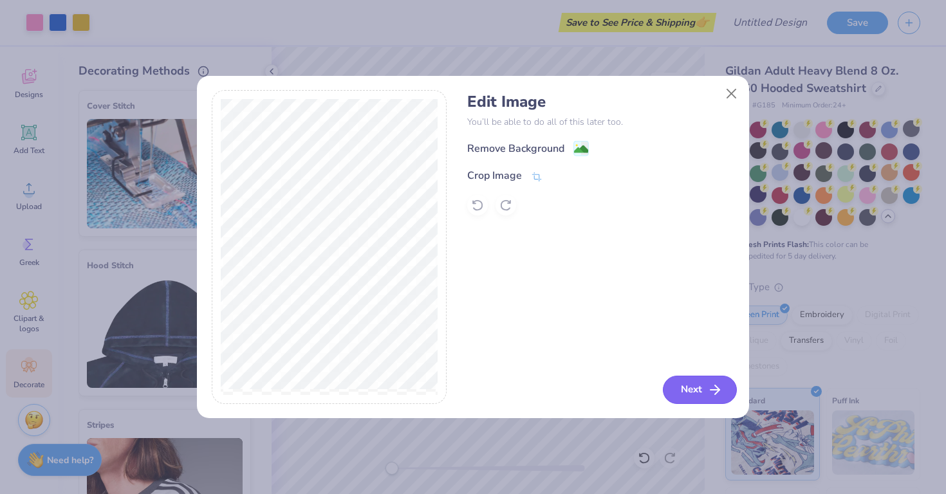
click at [698, 393] on button "Next" at bounding box center [700, 390] width 74 height 28
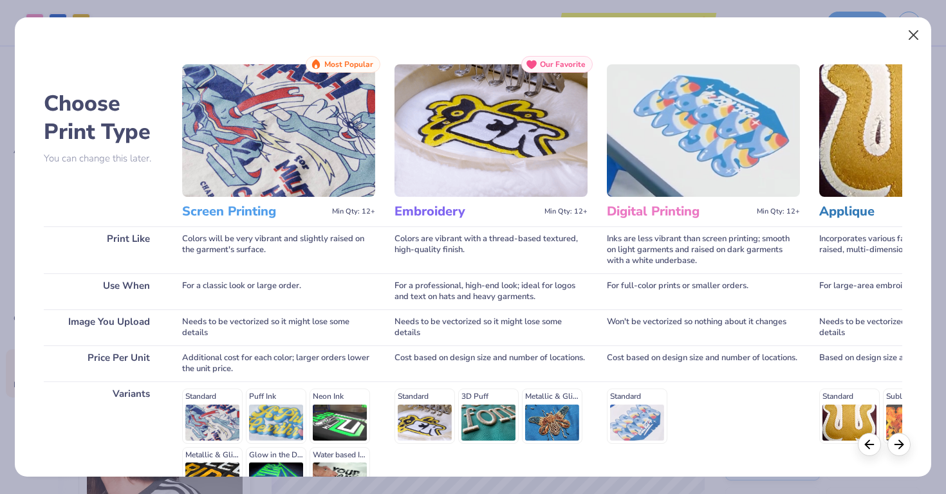
click at [912, 39] on button "Close" at bounding box center [914, 35] width 24 height 24
